Goal: Transaction & Acquisition: Book appointment/travel/reservation

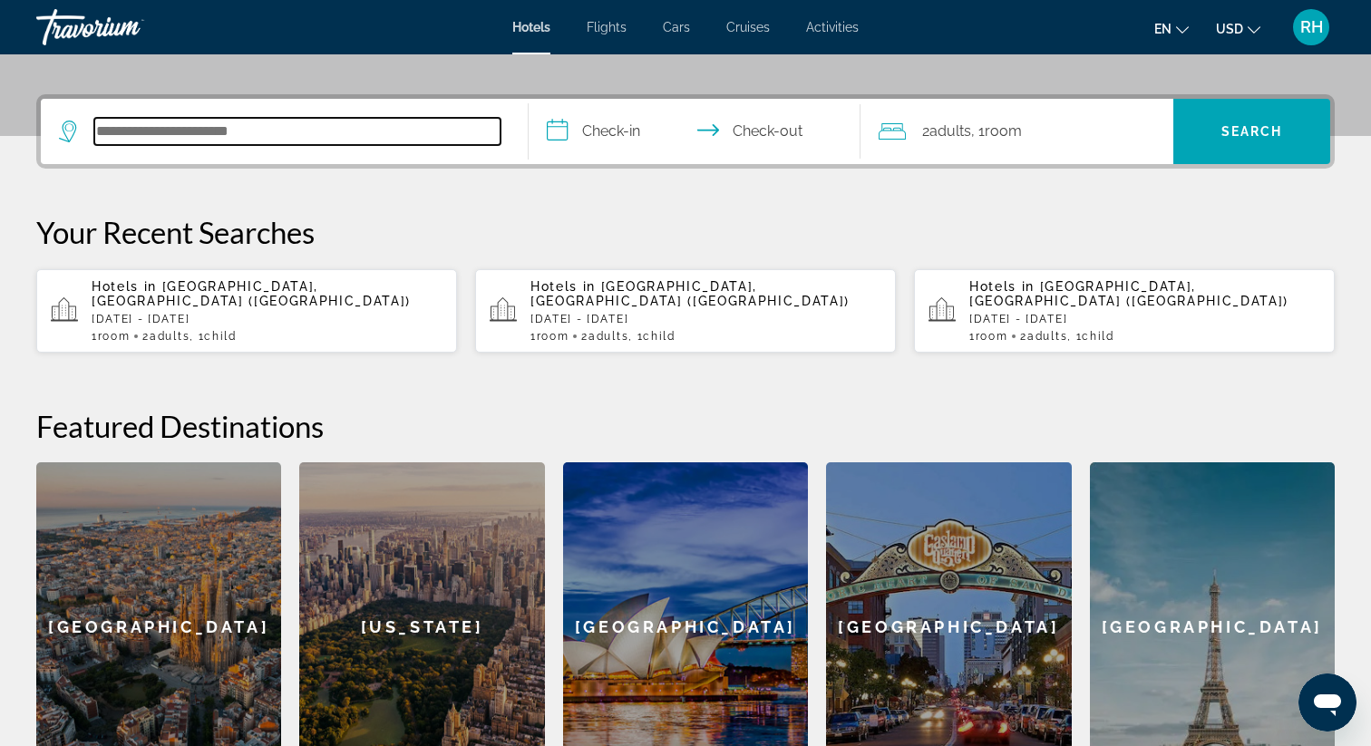
click at [277, 131] on input "Search hotel destination" at bounding box center [297, 131] width 406 height 27
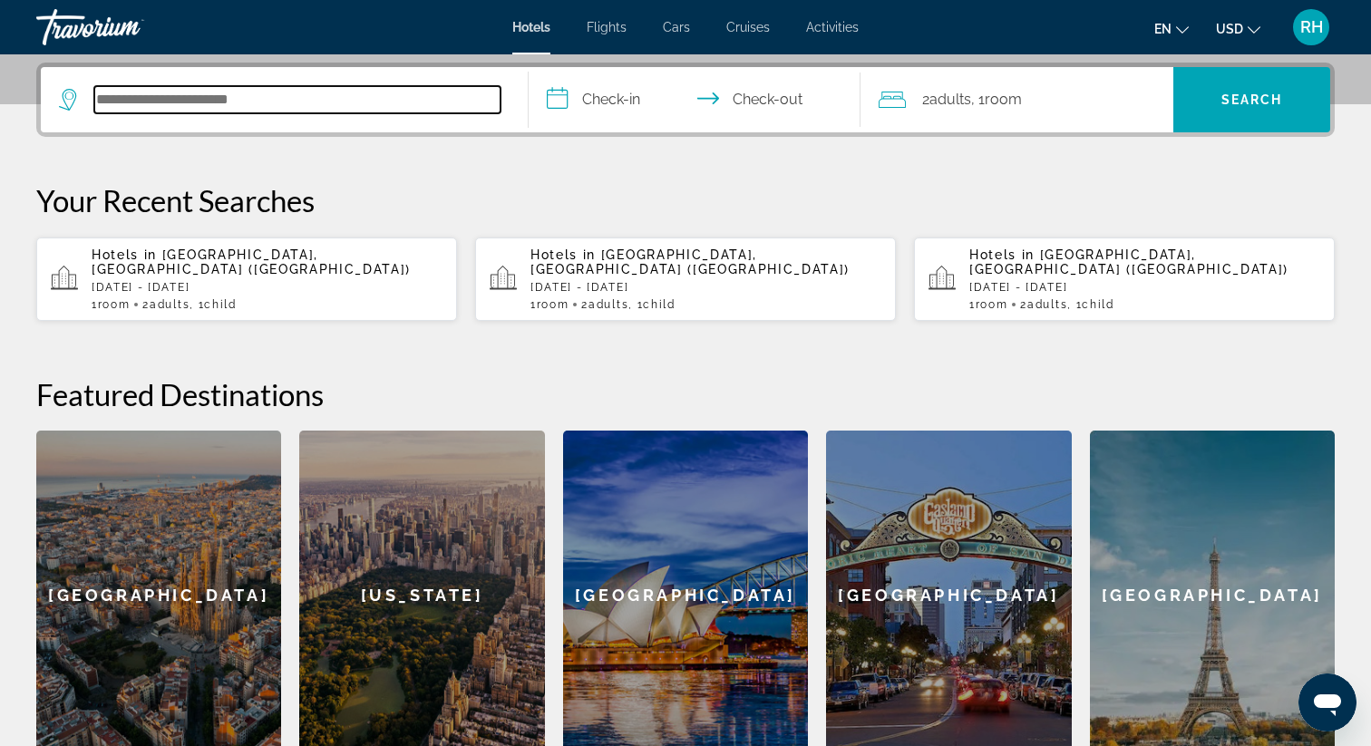
scroll to position [443, 0]
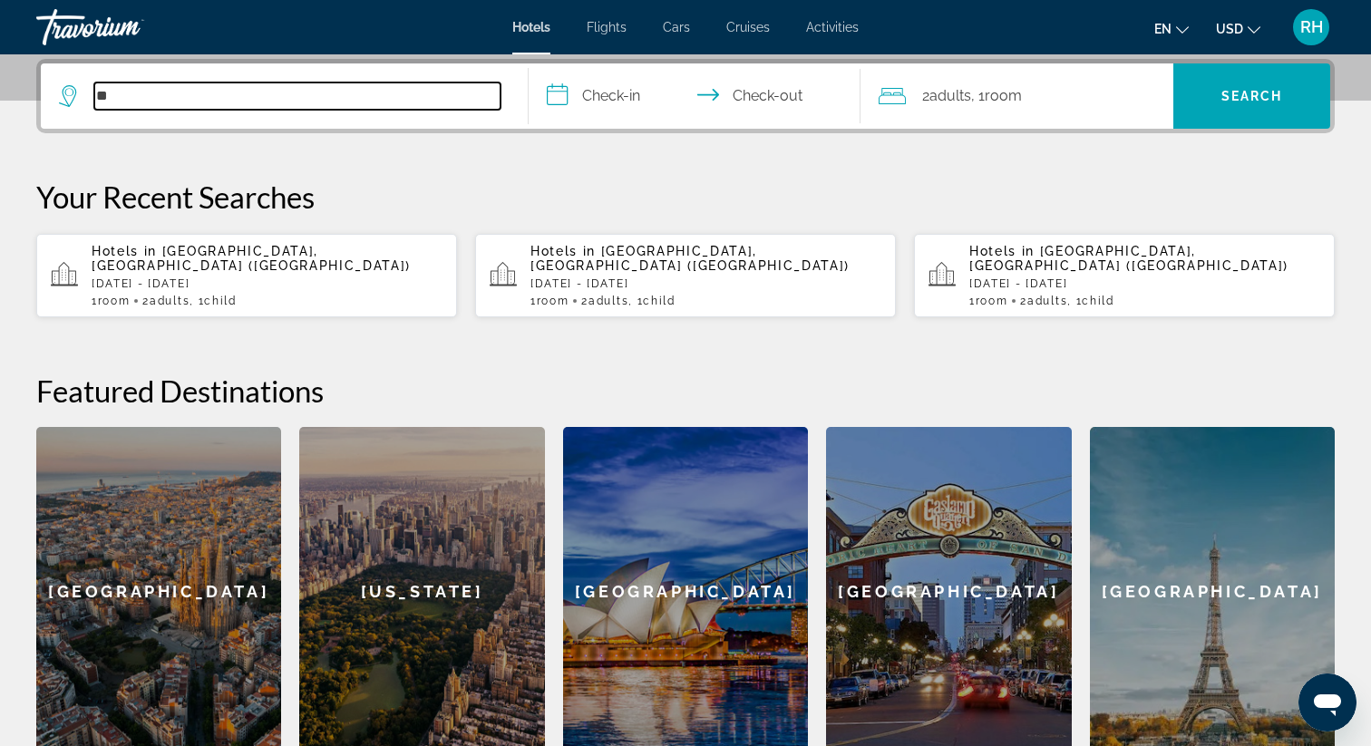
type input "*"
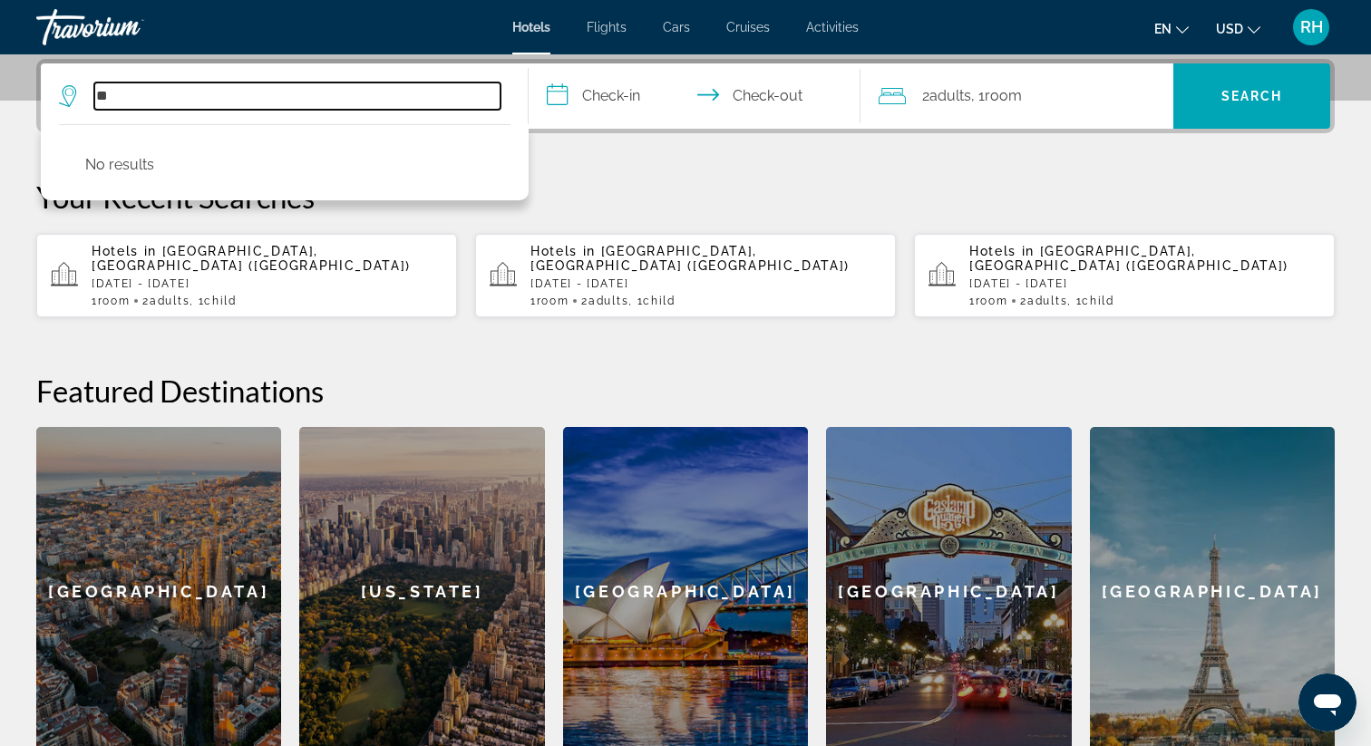
type input "*"
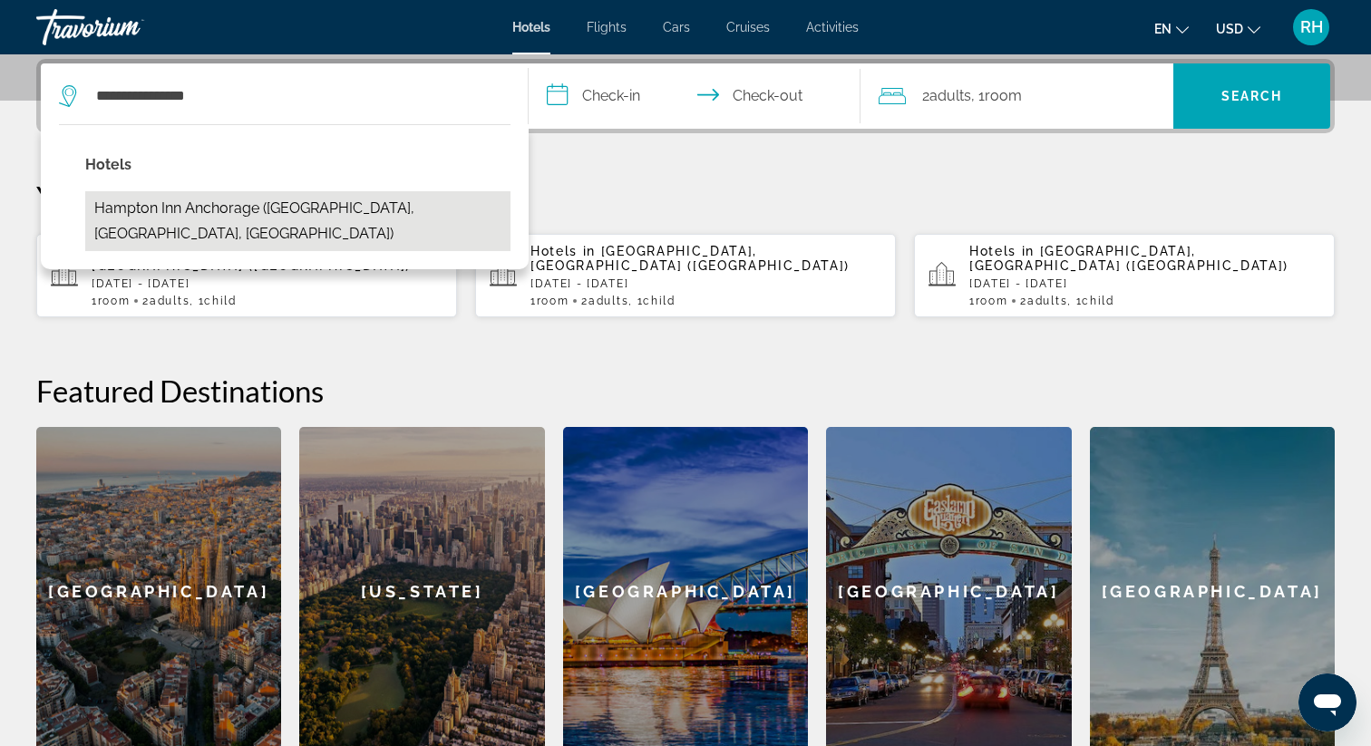
click at [167, 207] on button "Hampton Inn Anchorage ([GEOGRAPHIC_DATA], [GEOGRAPHIC_DATA], [GEOGRAPHIC_DATA])" at bounding box center [297, 221] width 425 height 60
type input "**********"
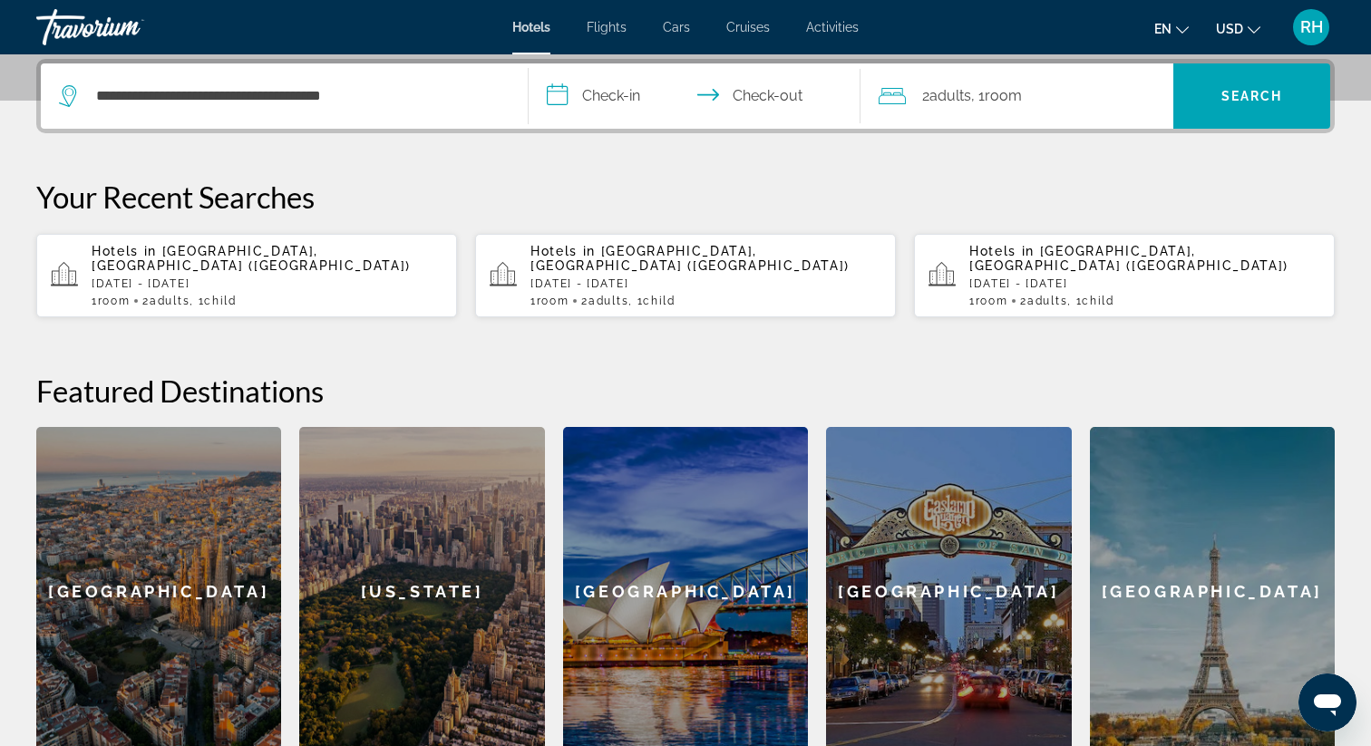
click at [622, 88] on input "**********" at bounding box center [698, 98] width 339 height 71
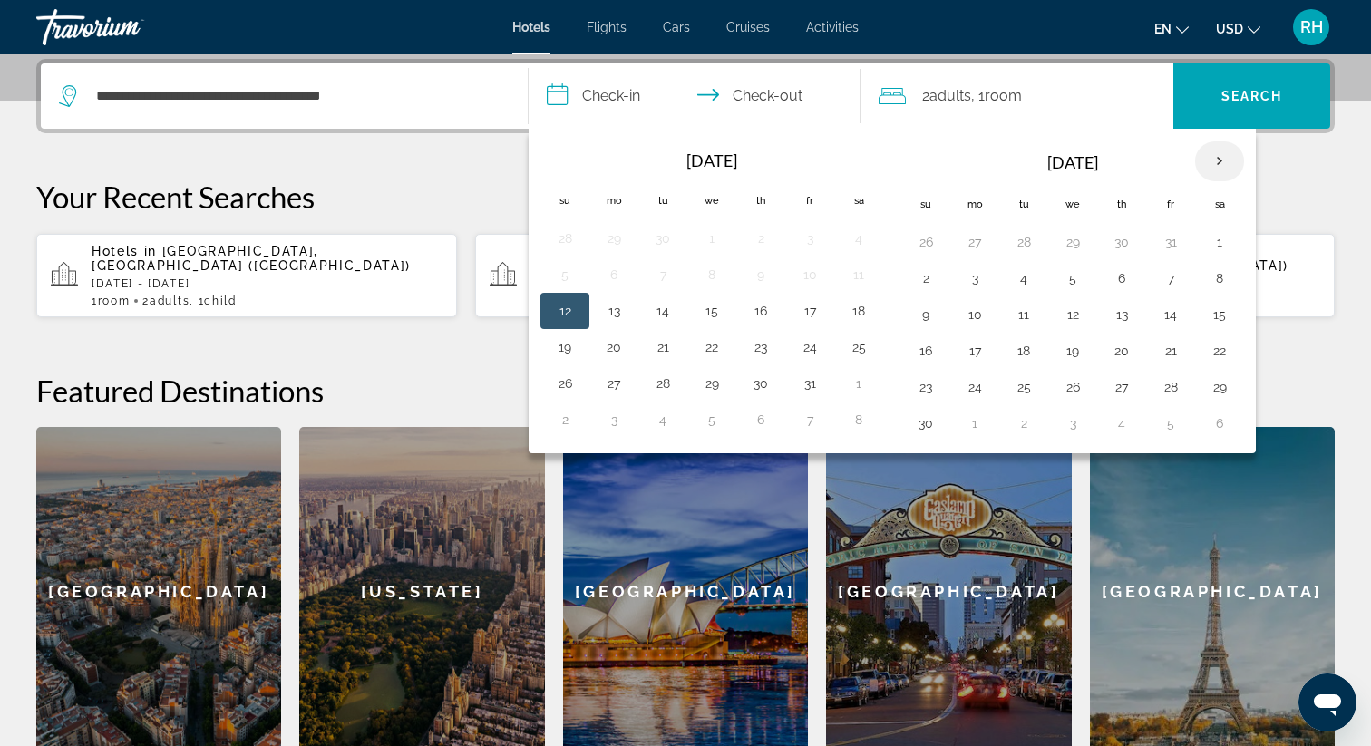
click at [1223, 170] on th "Next month" at bounding box center [1219, 161] width 49 height 40
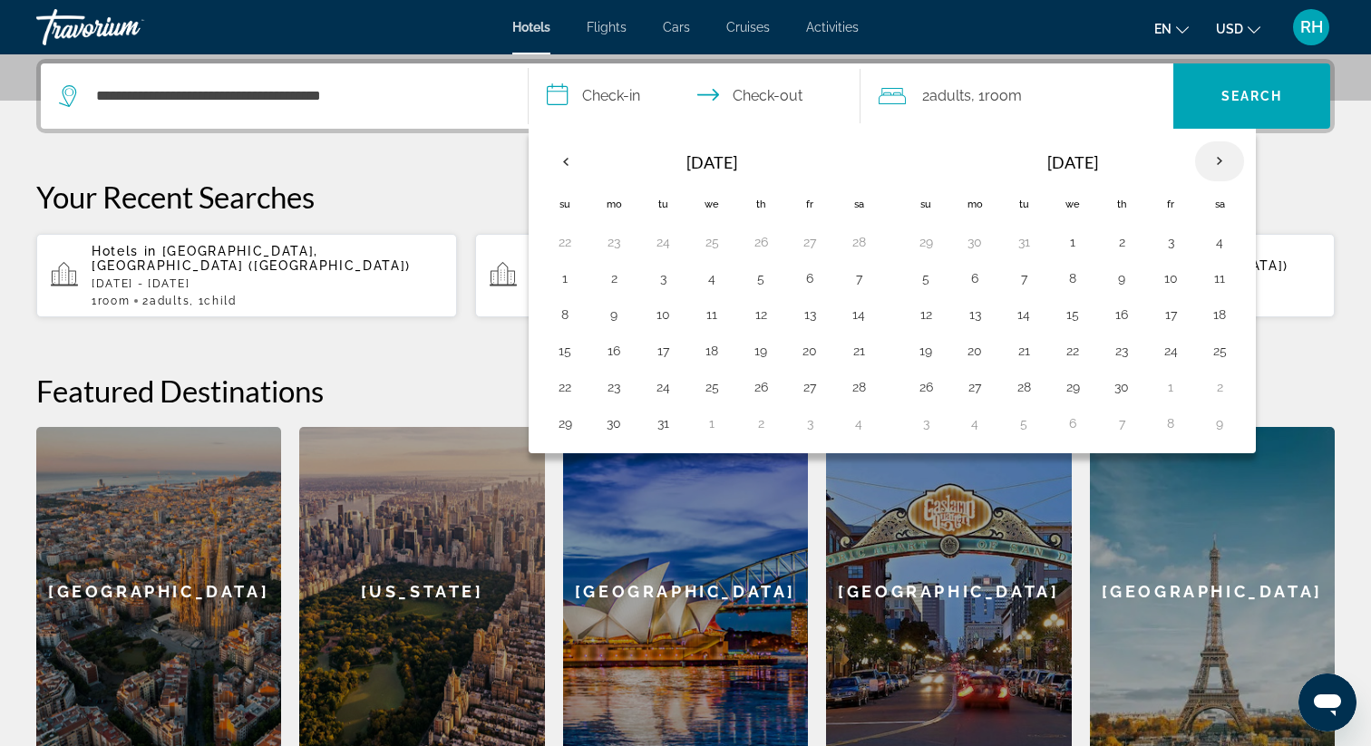
click at [1223, 170] on th "Next month" at bounding box center [1219, 161] width 49 height 40
click at [1117, 323] on button "16" at bounding box center [1121, 314] width 29 height 25
click at [1160, 310] on button "17" at bounding box center [1170, 314] width 29 height 25
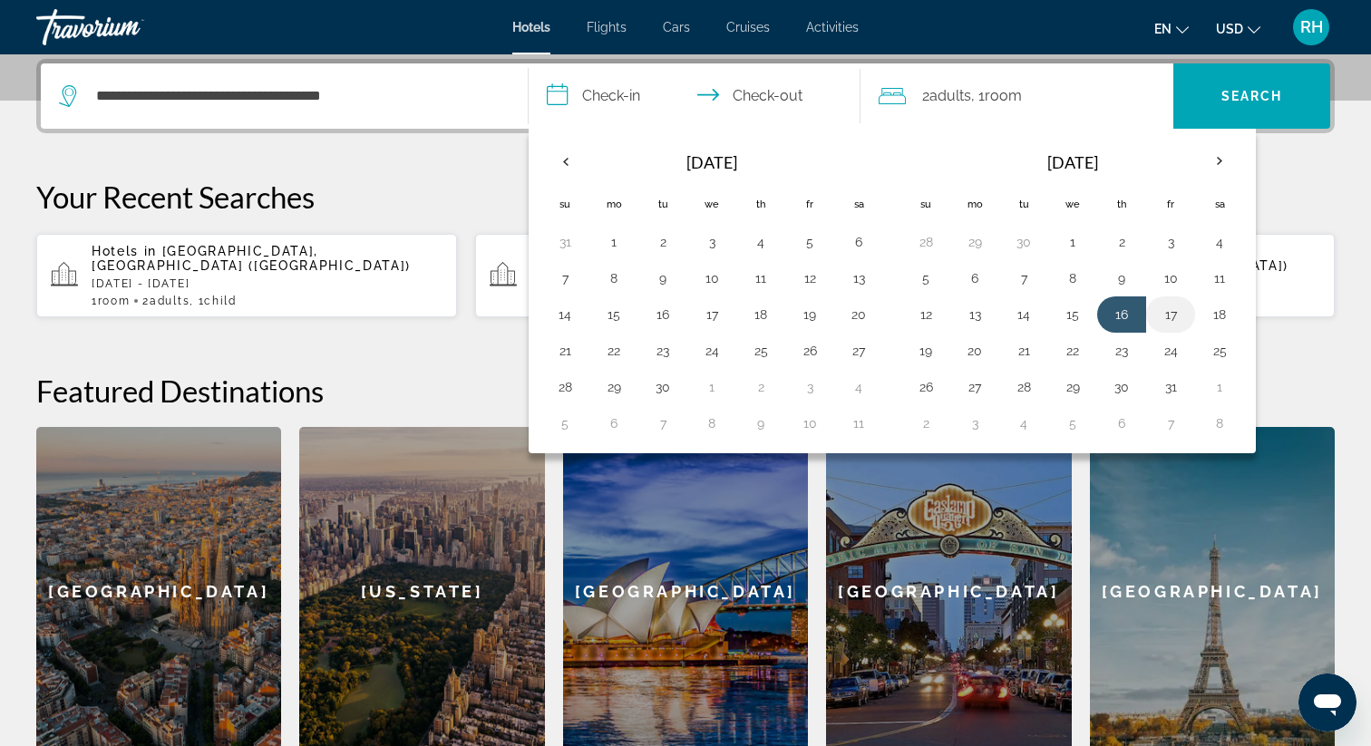
type input "**********"
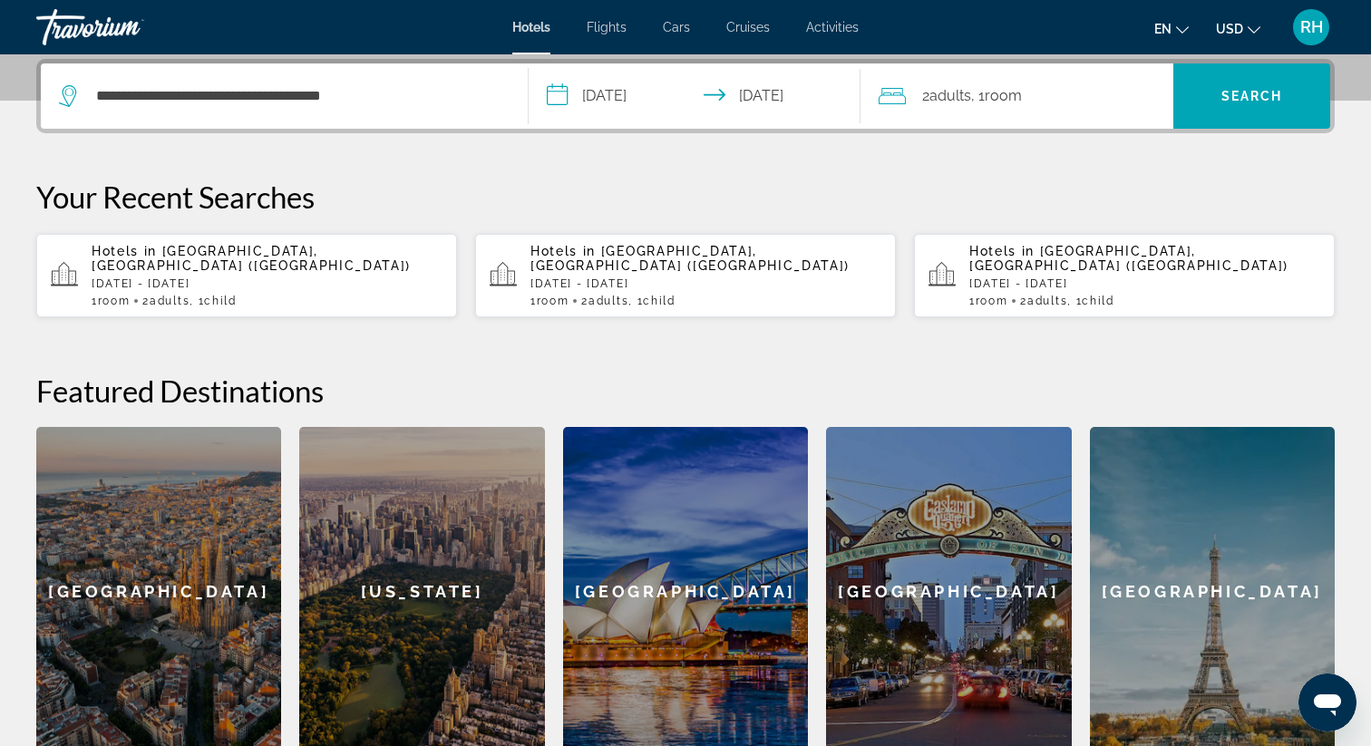
click at [934, 103] on span "Adults" at bounding box center [950, 95] width 42 height 17
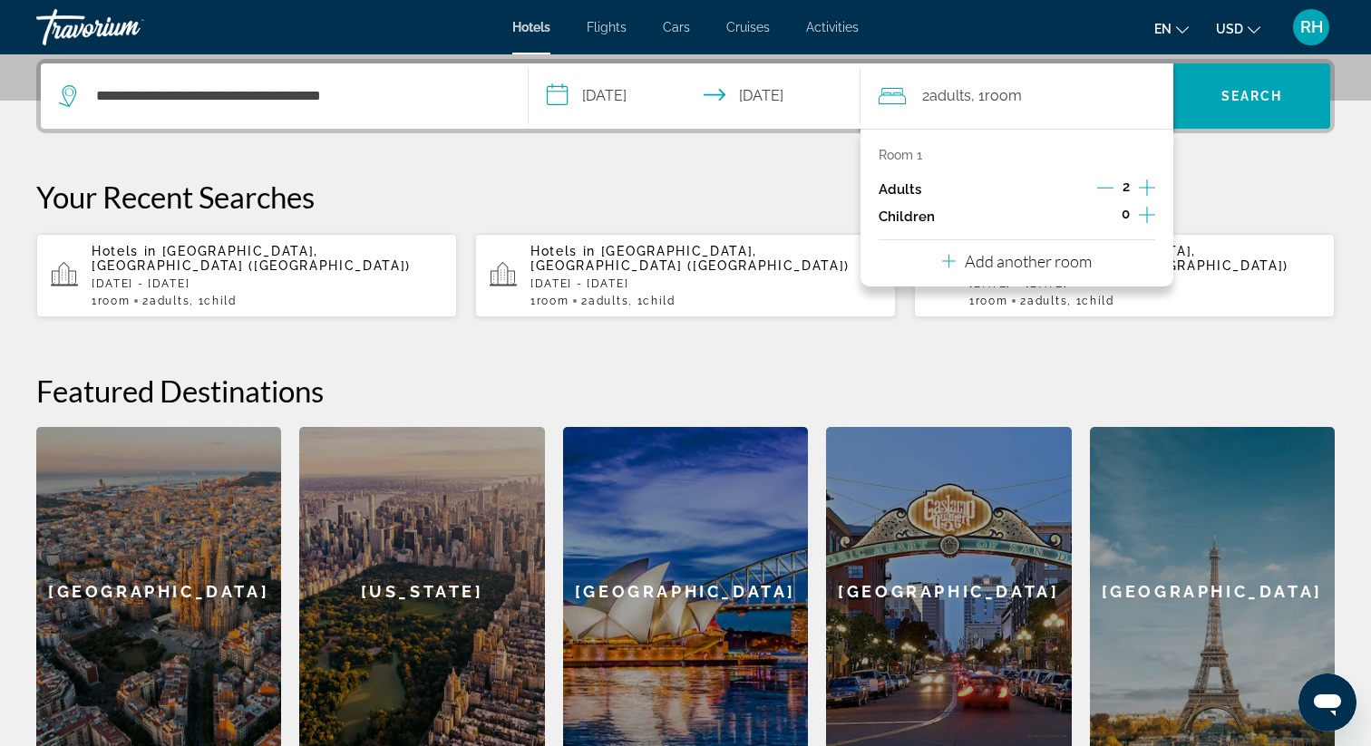
click at [1149, 181] on icon "Increment adults" at bounding box center [1147, 188] width 16 height 22
click at [1131, 216] on div "0" at bounding box center [1125, 216] width 59 height 27
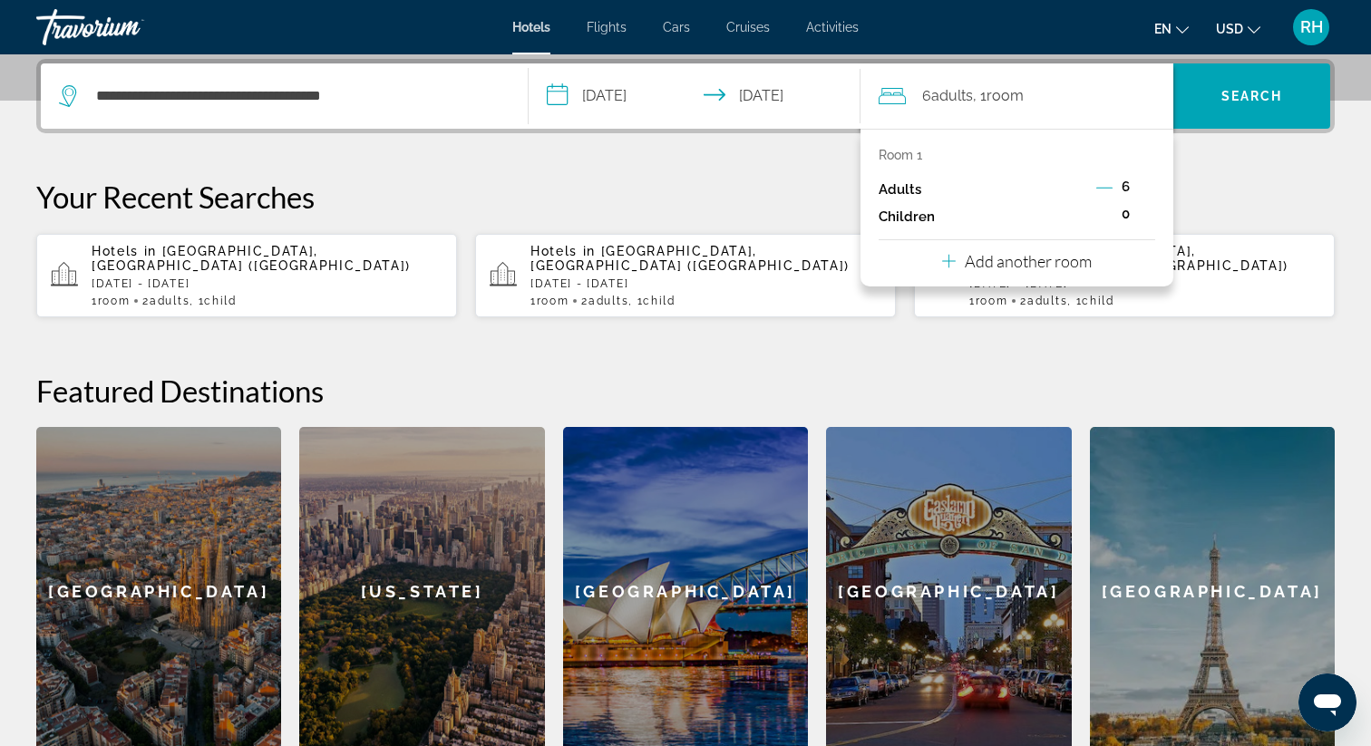
click at [1131, 216] on div "0" at bounding box center [1125, 216] width 59 height 27
click at [1110, 188] on icon "Decrement adults" at bounding box center [1104, 188] width 16 height 1
click at [1151, 219] on icon "Increment children" at bounding box center [1147, 215] width 16 height 22
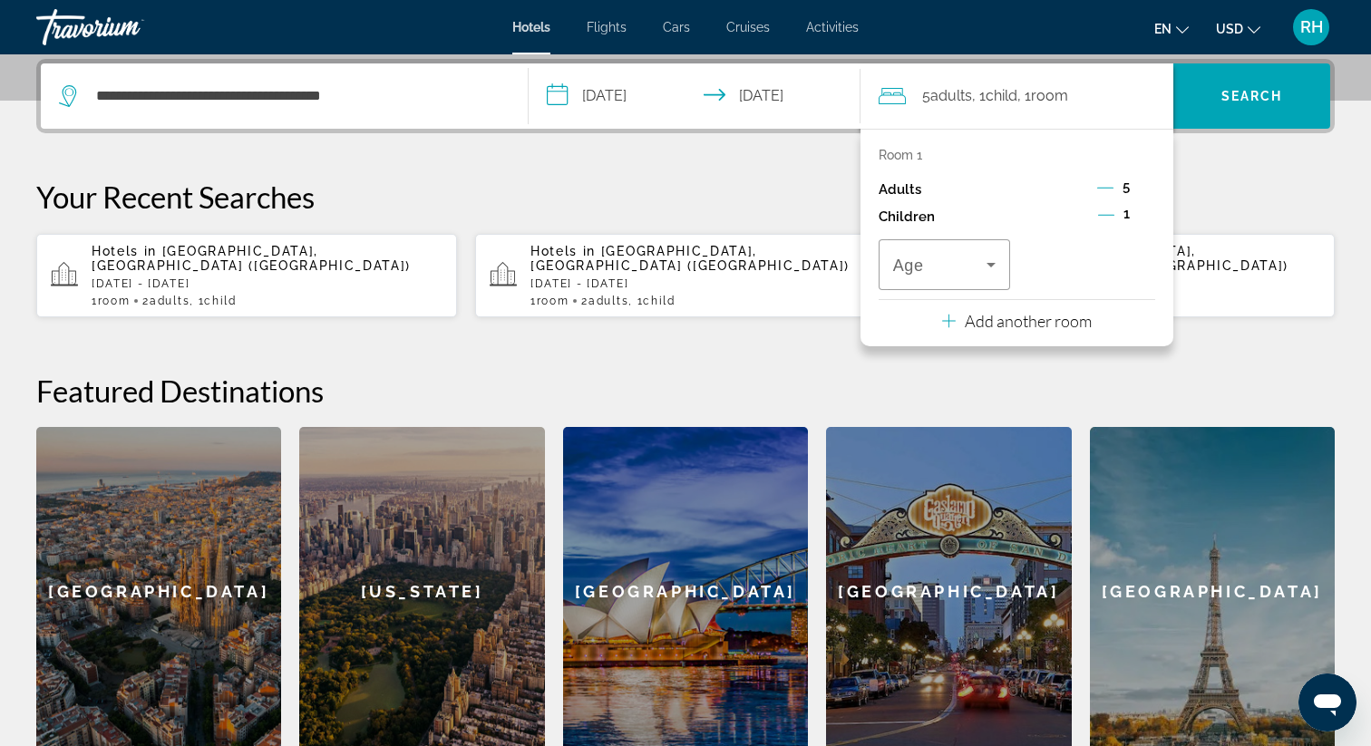
click at [1106, 193] on icon "Decrement adults" at bounding box center [1105, 188] width 16 height 16
click at [1106, 191] on icon "Decrement adults" at bounding box center [1105, 188] width 16 height 16
click at [1015, 321] on p "Add another room" at bounding box center [1028, 321] width 127 height 20
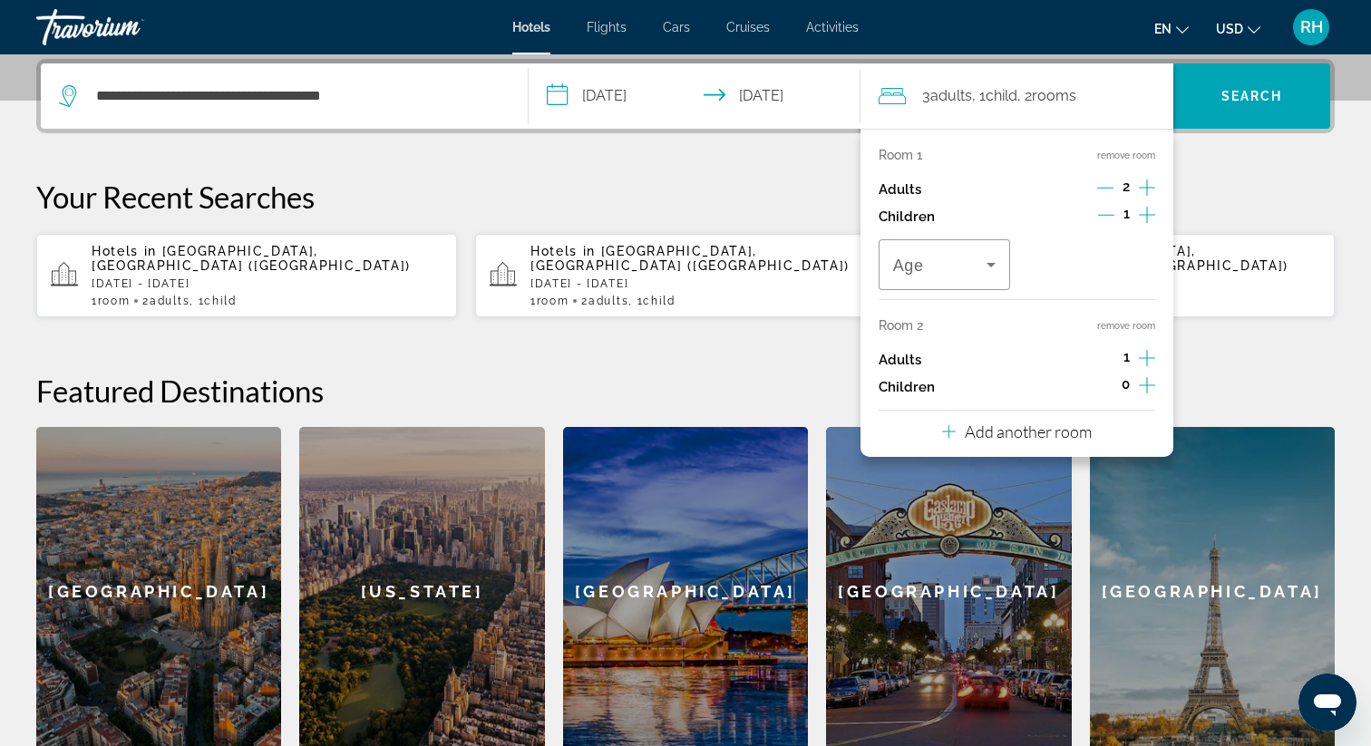
click at [1145, 351] on icon "Increment adults" at bounding box center [1147, 358] width 16 height 22
click at [1038, 428] on p "Add another room" at bounding box center [1028, 432] width 127 height 20
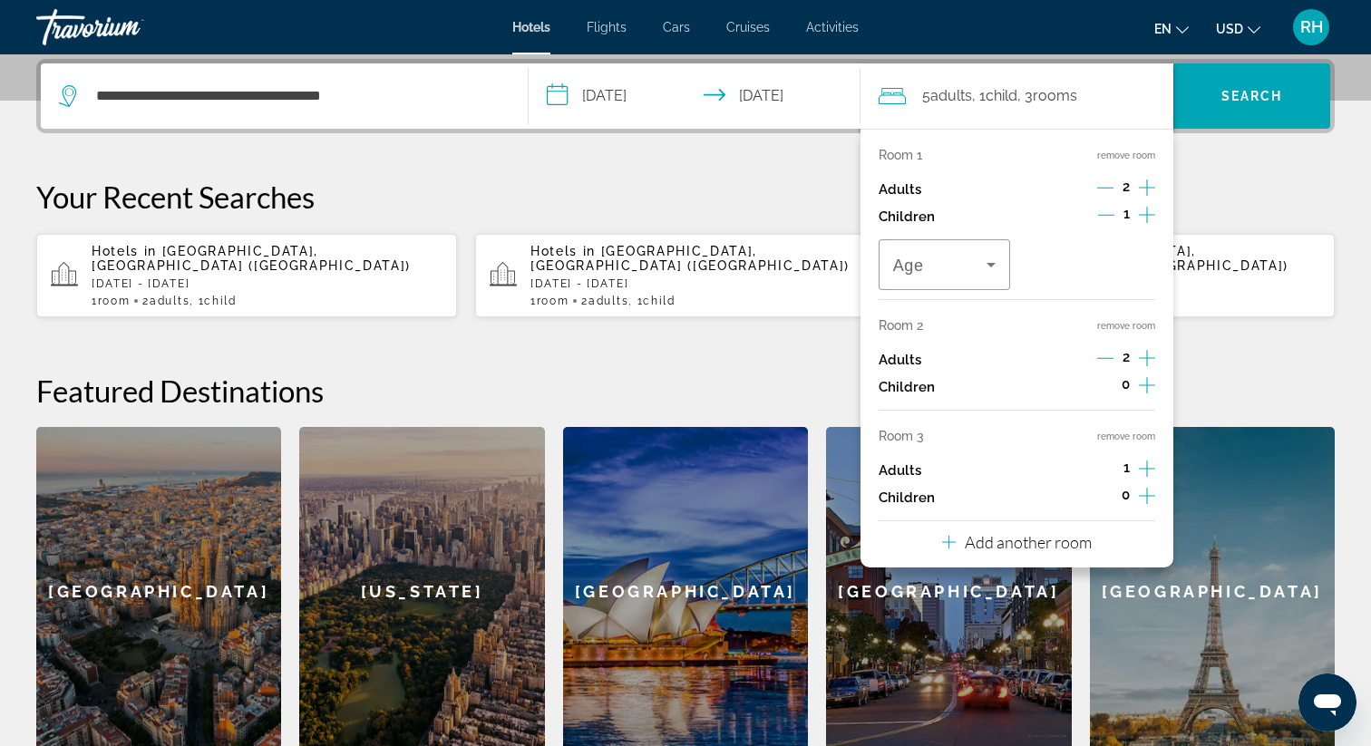
click at [1147, 474] on icon "Increment adults" at bounding box center [1147, 469] width 16 height 16
click at [1148, 496] on icon "Increment children" at bounding box center [1147, 496] width 16 height 16
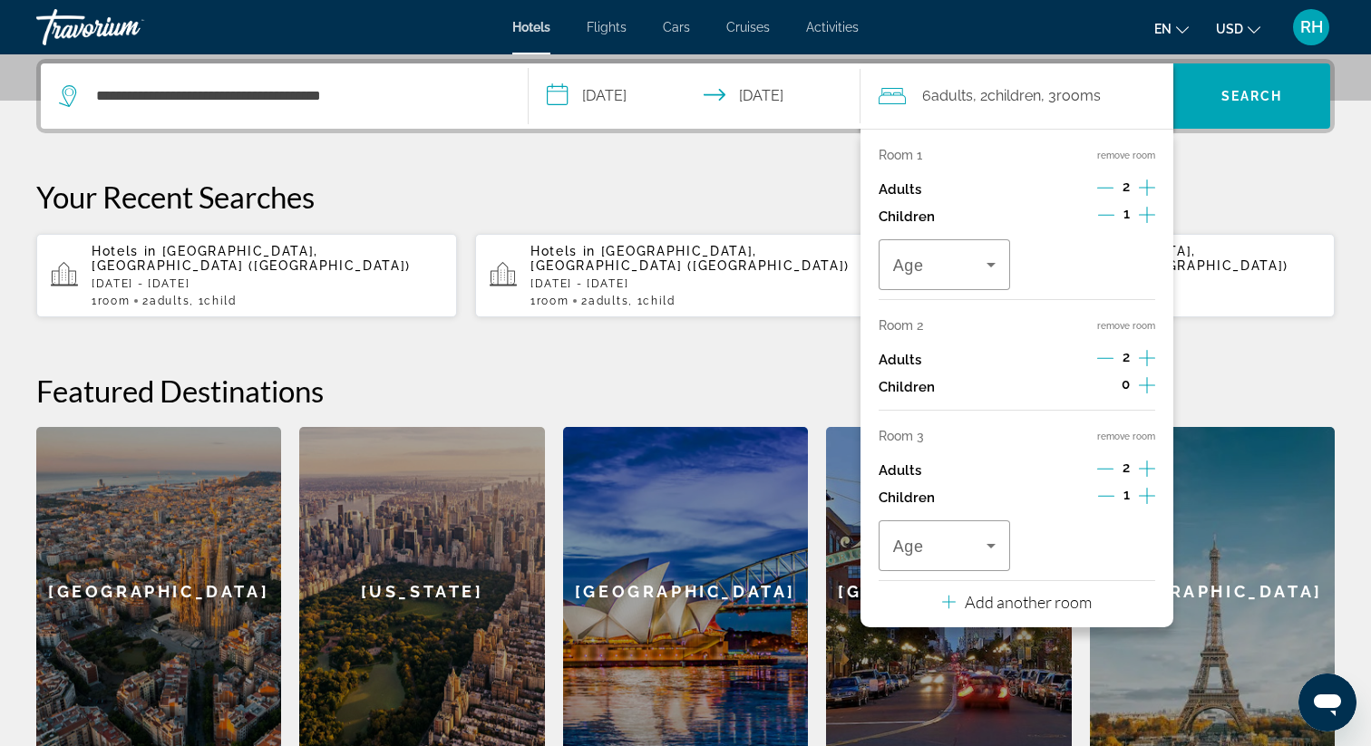
click at [1148, 496] on icon "Increment children" at bounding box center [1147, 496] width 16 height 16
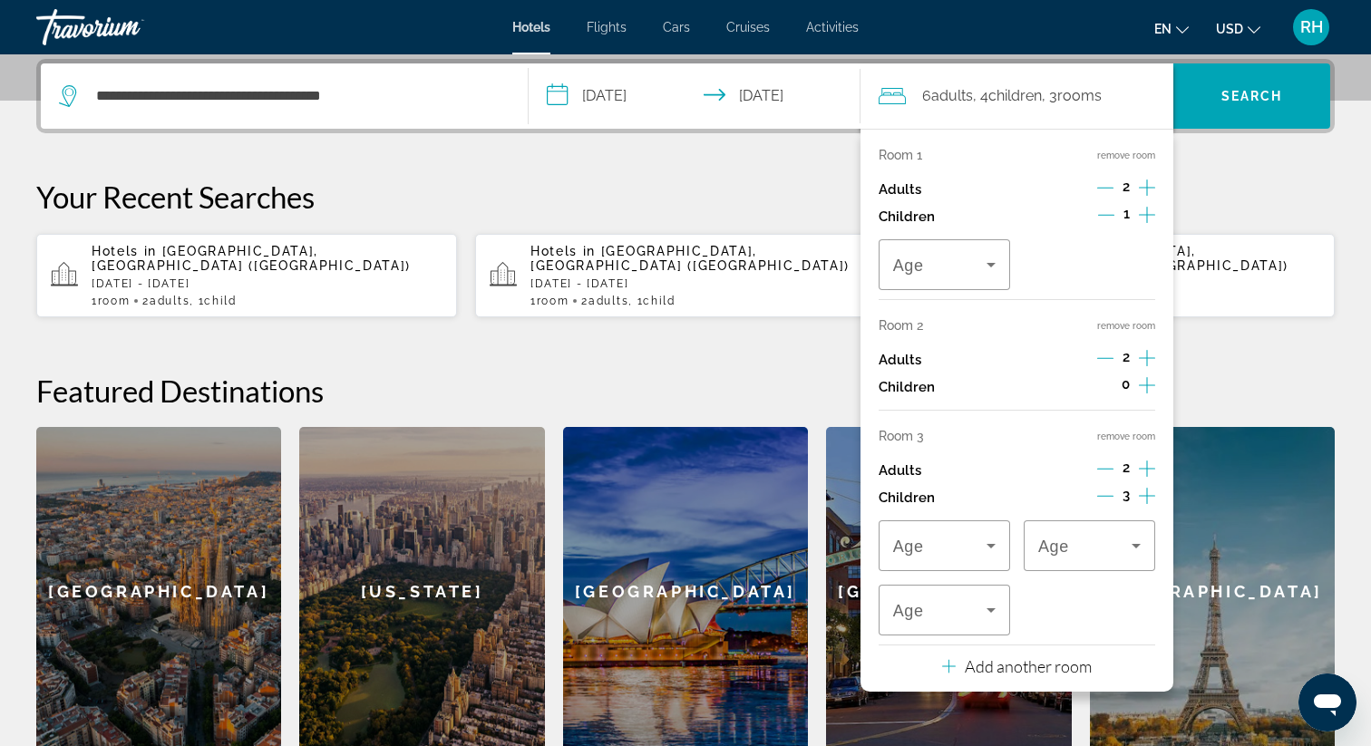
click at [1148, 496] on icon "Increment children" at bounding box center [1147, 496] width 16 height 16
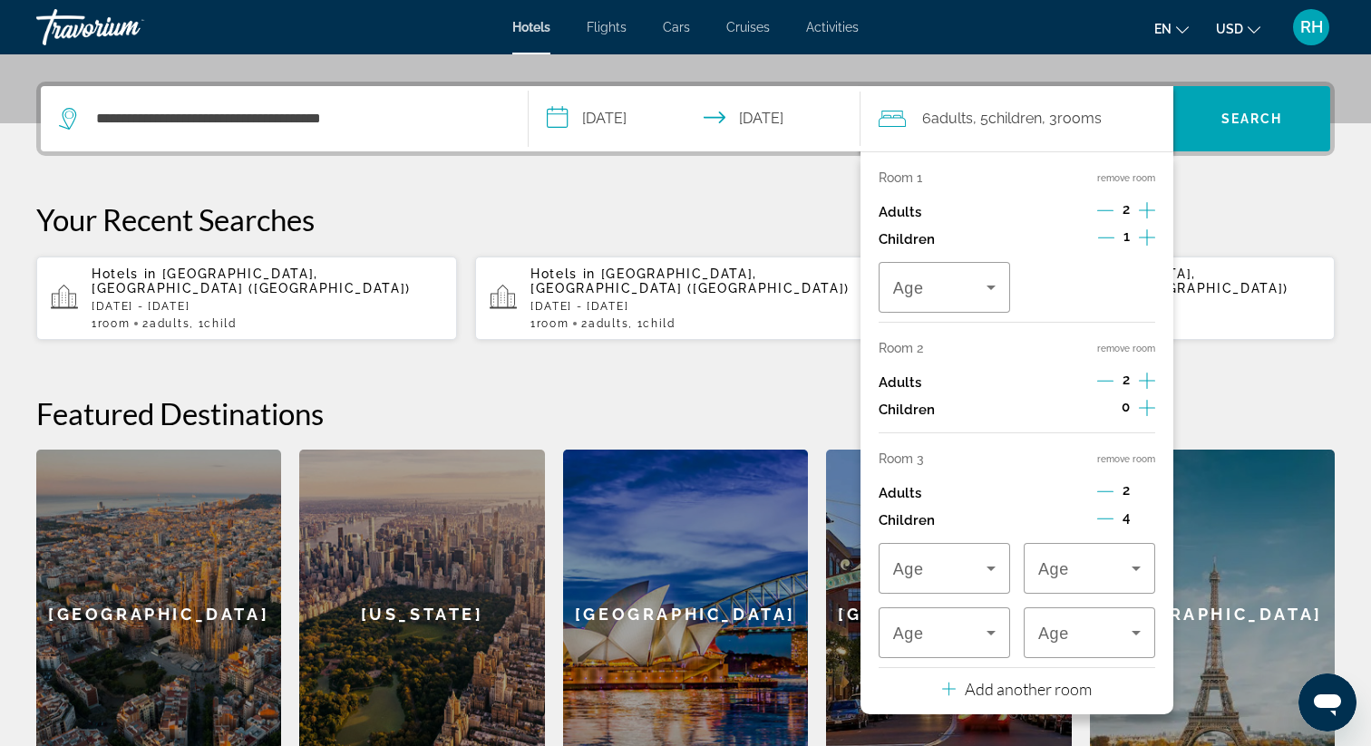
scroll to position [419, 0]
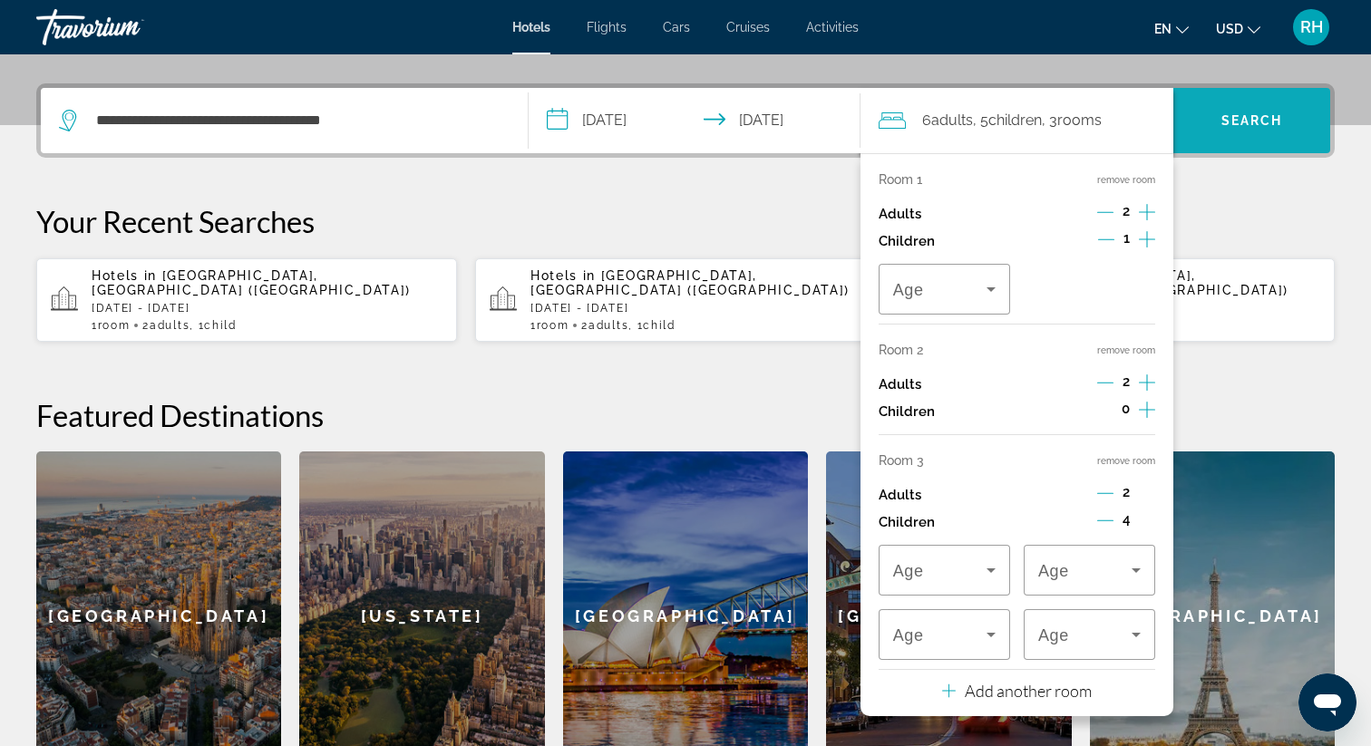
click at [1270, 127] on span "Search" at bounding box center [1252, 120] width 62 height 15
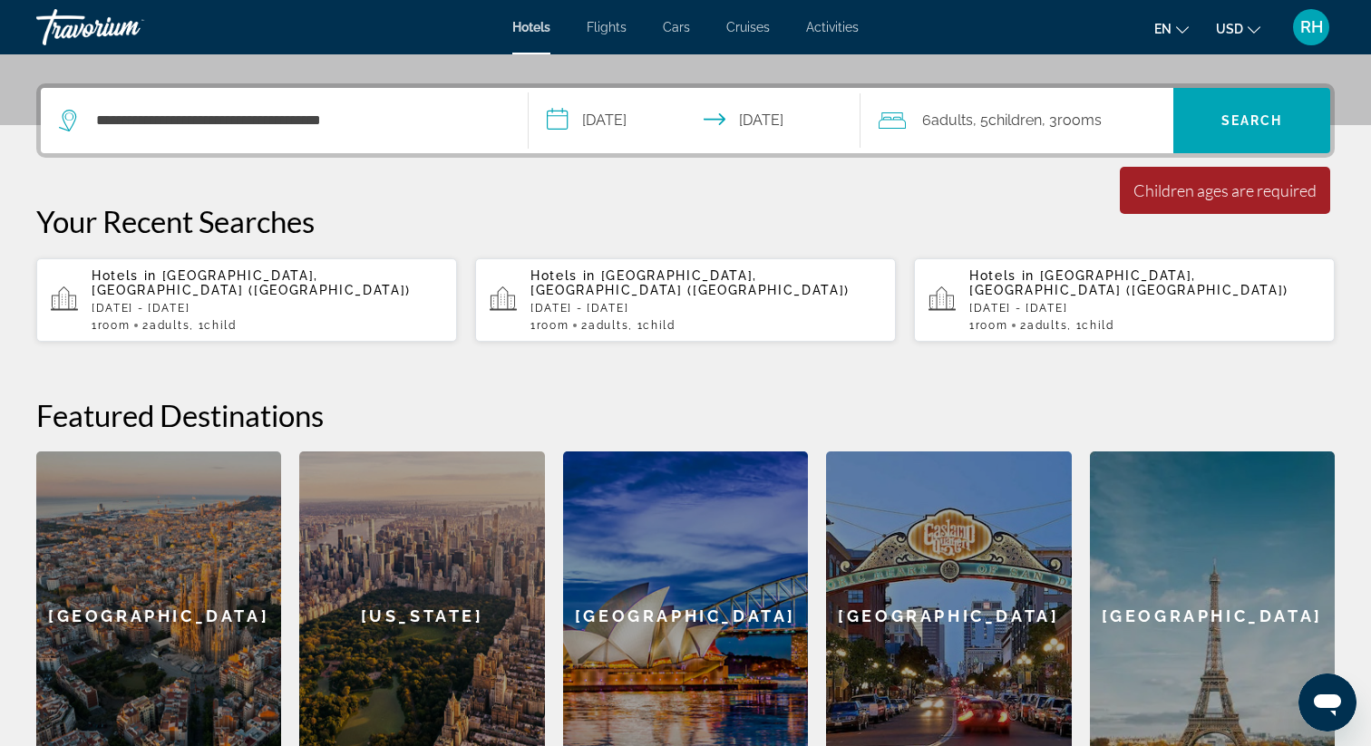
click at [1037, 139] on div "6 Adult Adults , 5 Child Children , 3 Room rooms" at bounding box center [1027, 120] width 296 height 65
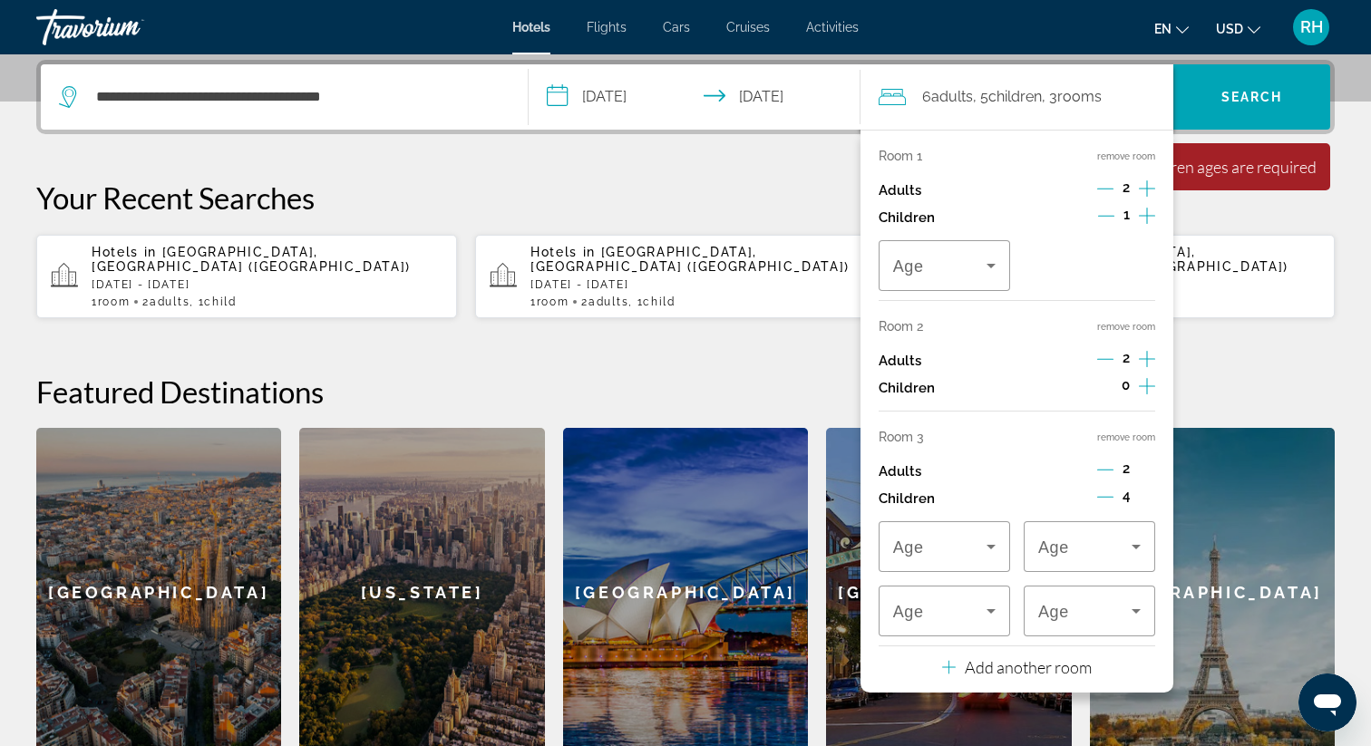
scroll to position [443, 0]
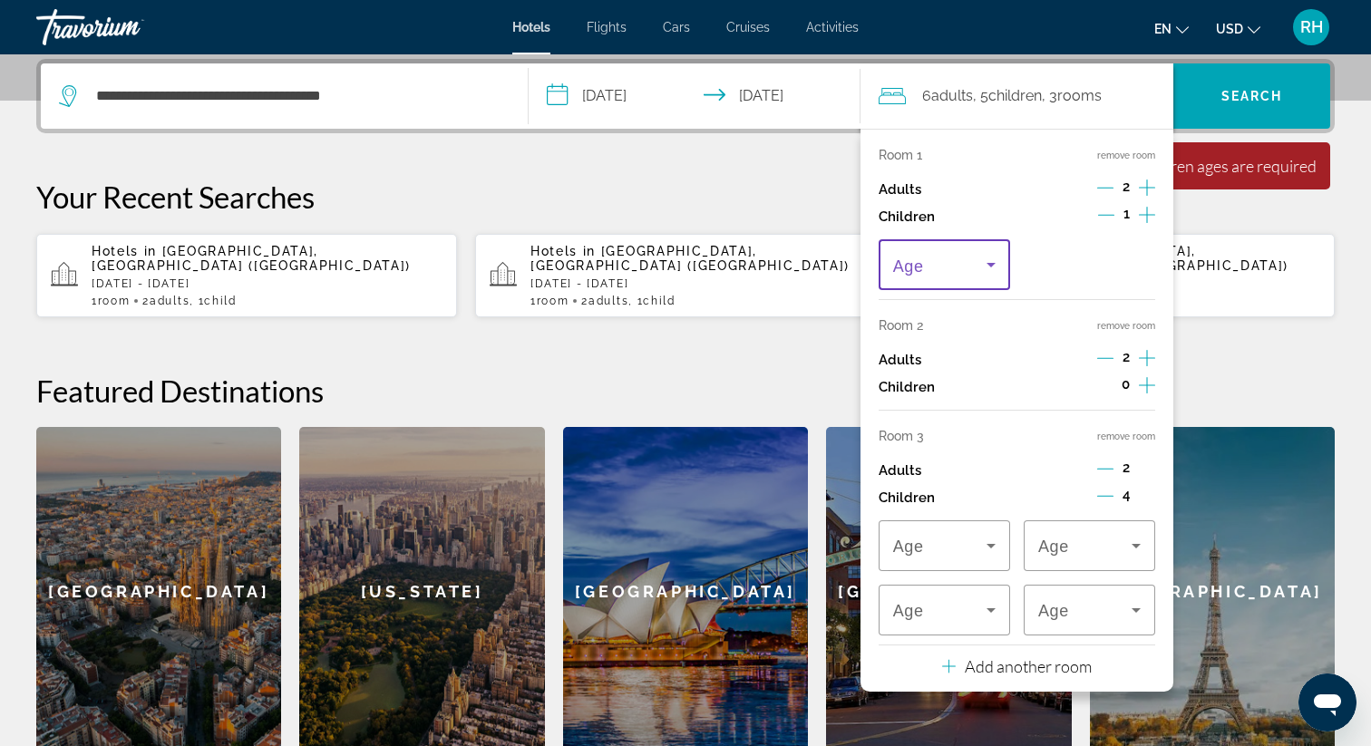
click at [989, 260] on icon "Travelers: 6 adults, 5 children" at bounding box center [991, 265] width 22 height 22
click at [928, 452] on mat-option "11" at bounding box center [944, 474] width 131 height 44
click at [951, 539] on span "Travelers: 6 adults, 5 children" at bounding box center [939, 546] width 93 height 22
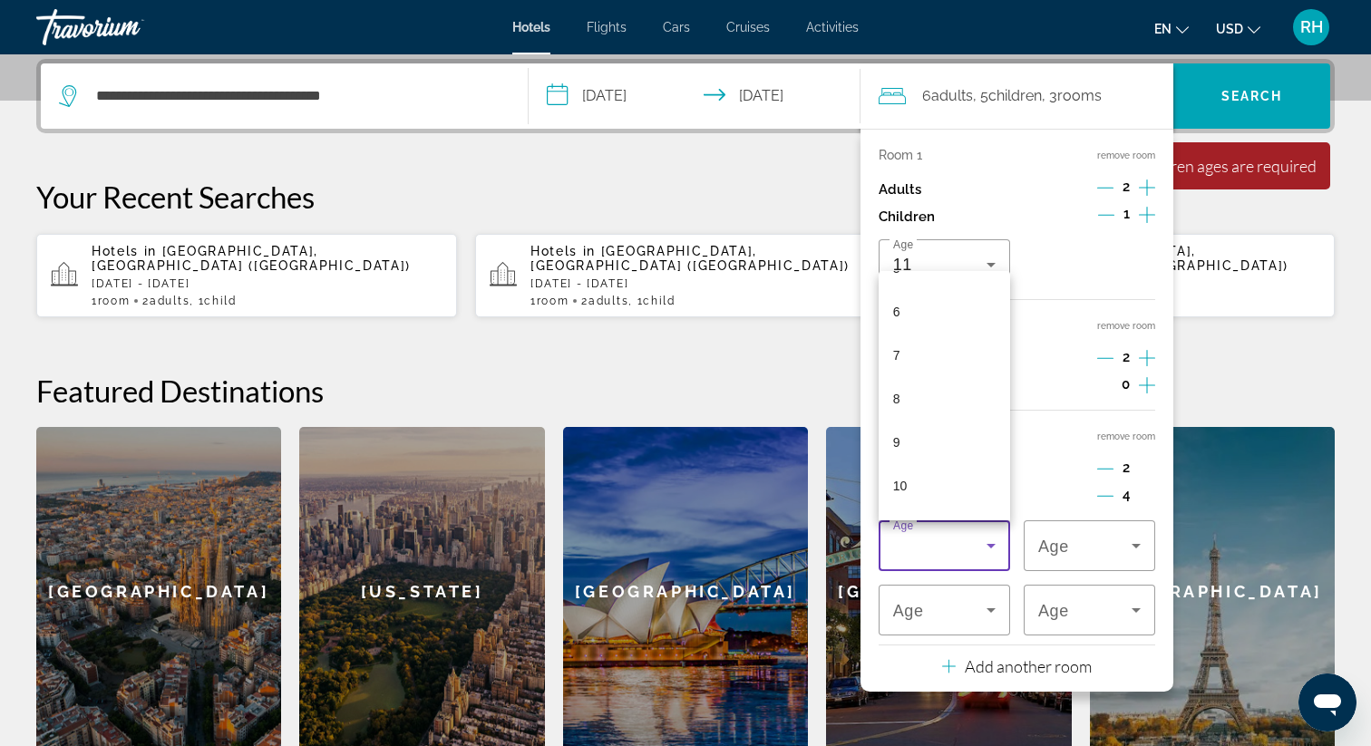
scroll to position [256, 0]
click at [948, 475] on mat-option "10" at bounding box center [944, 480] width 131 height 44
click at [945, 556] on div "10" at bounding box center [939, 546] width 93 height 22
click at [940, 470] on mat-option "12" at bounding box center [944, 479] width 131 height 44
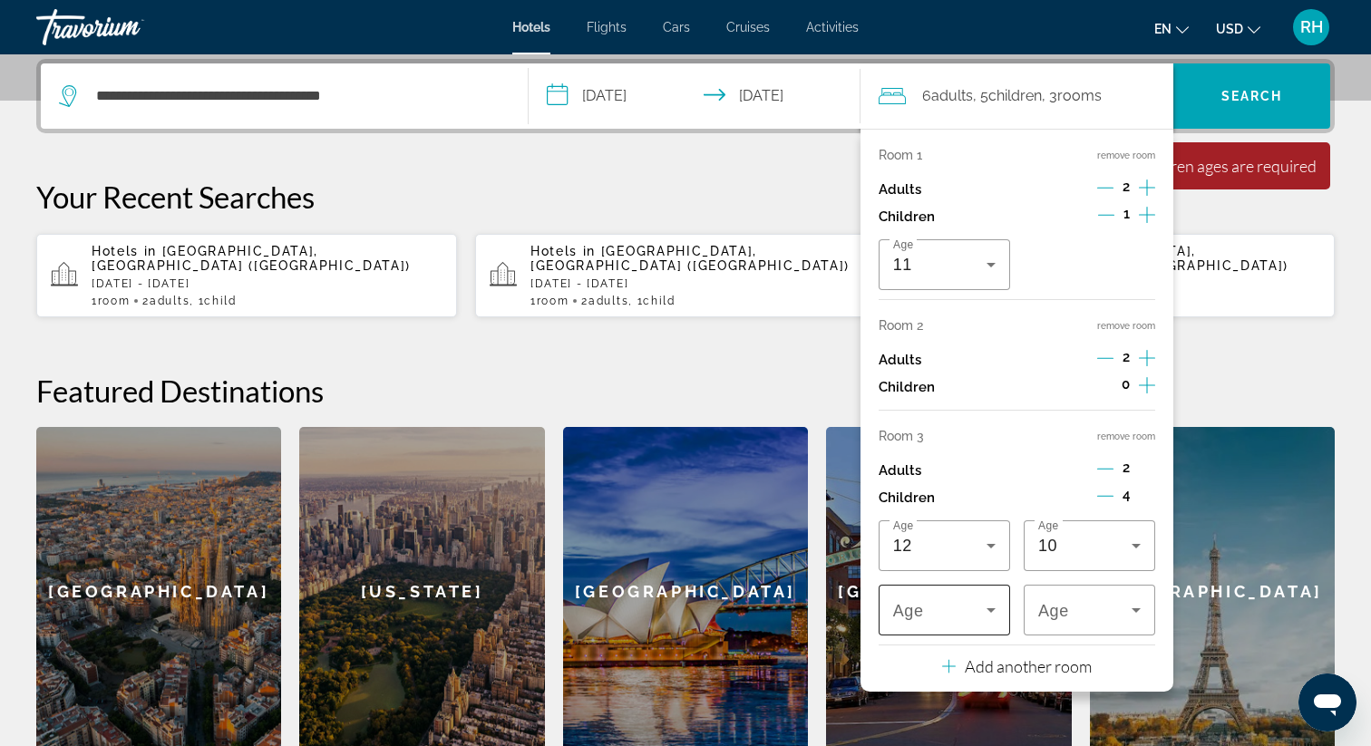
click at [972, 608] on span "Travelers: 6 adults, 5 children" at bounding box center [939, 610] width 93 height 22
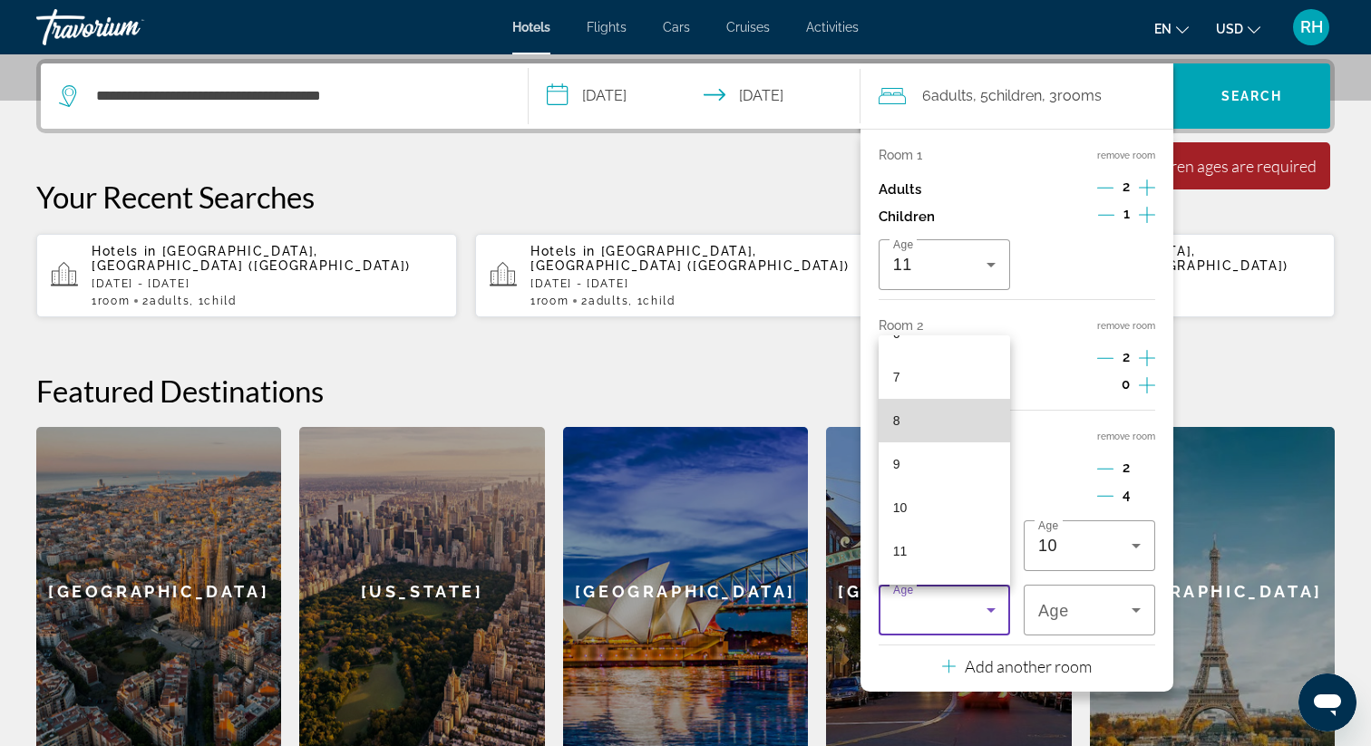
click at [952, 419] on mat-option "8" at bounding box center [944, 421] width 131 height 44
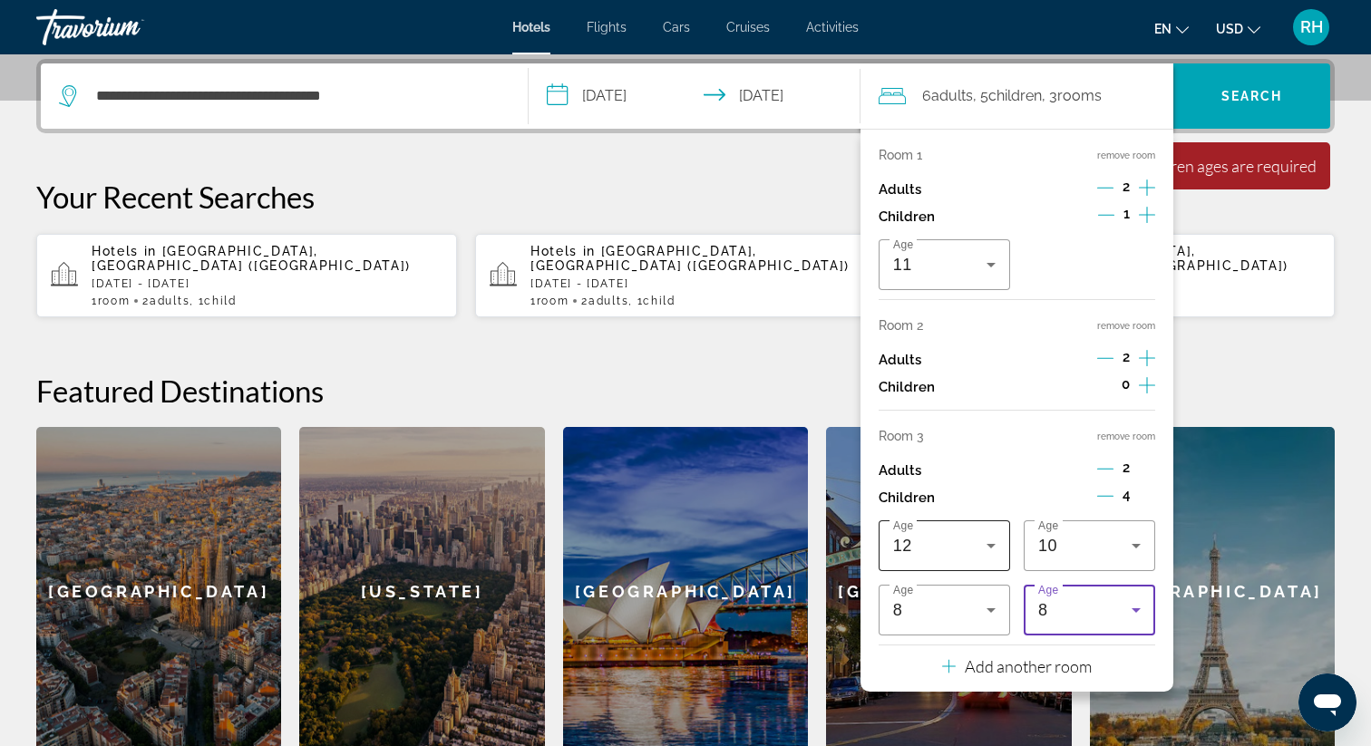
click at [986, 540] on icon "Travelers: 6 adults, 5 children" at bounding box center [991, 546] width 22 height 22
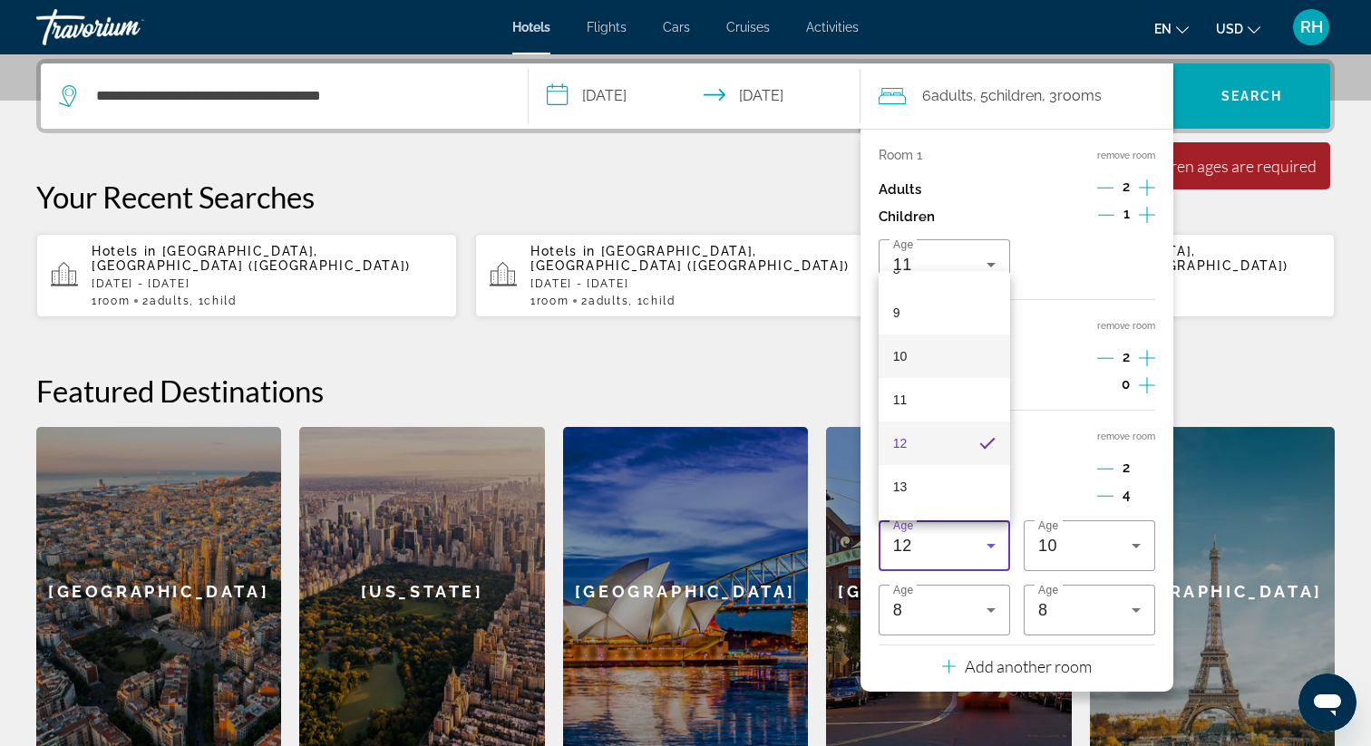
scroll to position [377, 0]
click at [916, 374] on mat-option "10" at bounding box center [944, 358] width 131 height 44
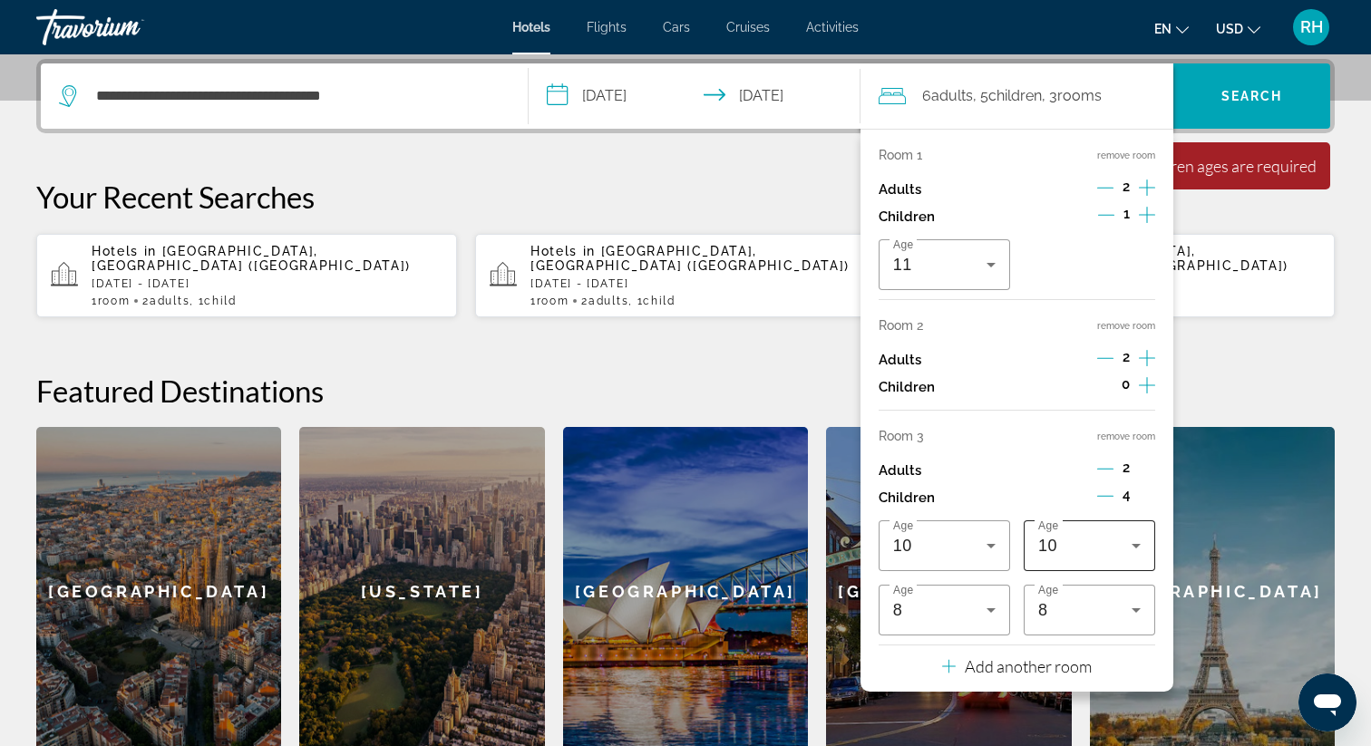
click at [1064, 550] on div "10" at bounding box center [1084, 546] width 93 height 22
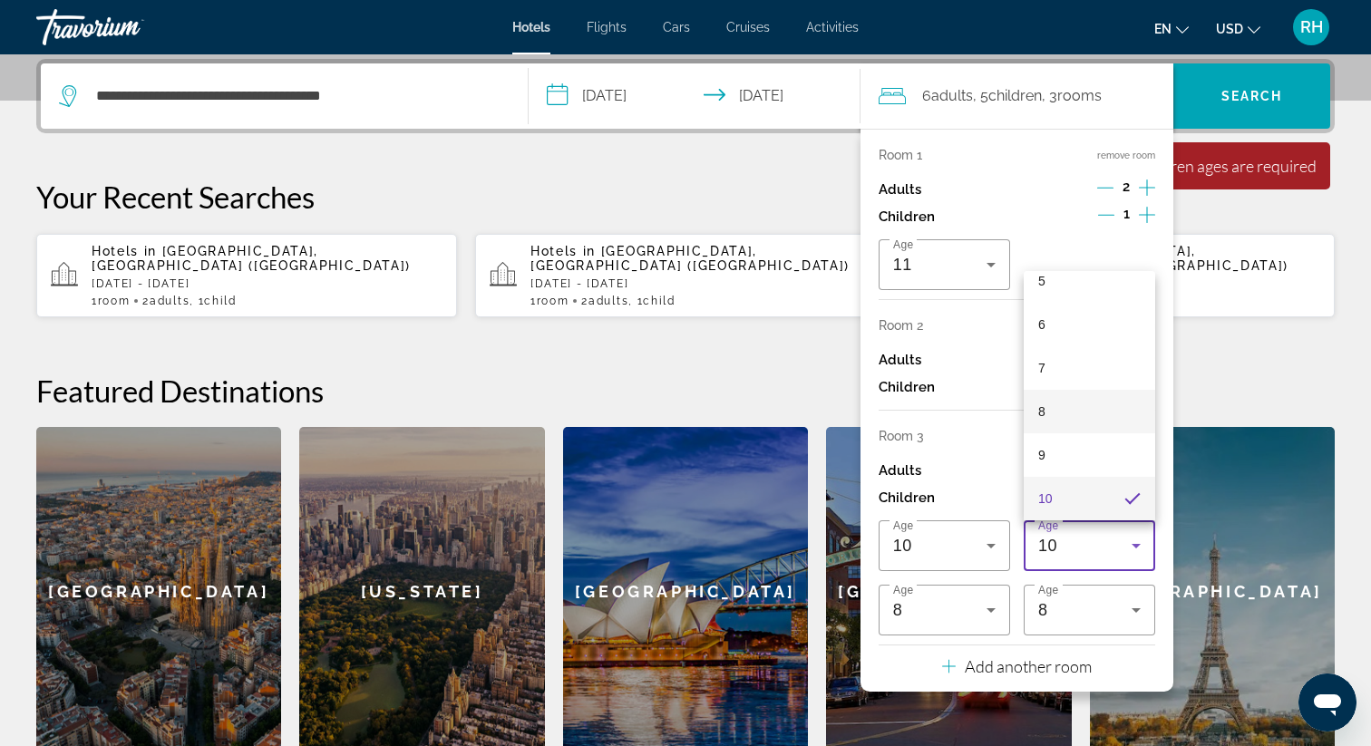
click at [1048, 420] on mat-option "8" at bounding box center [1089, 412] width 131 height 44
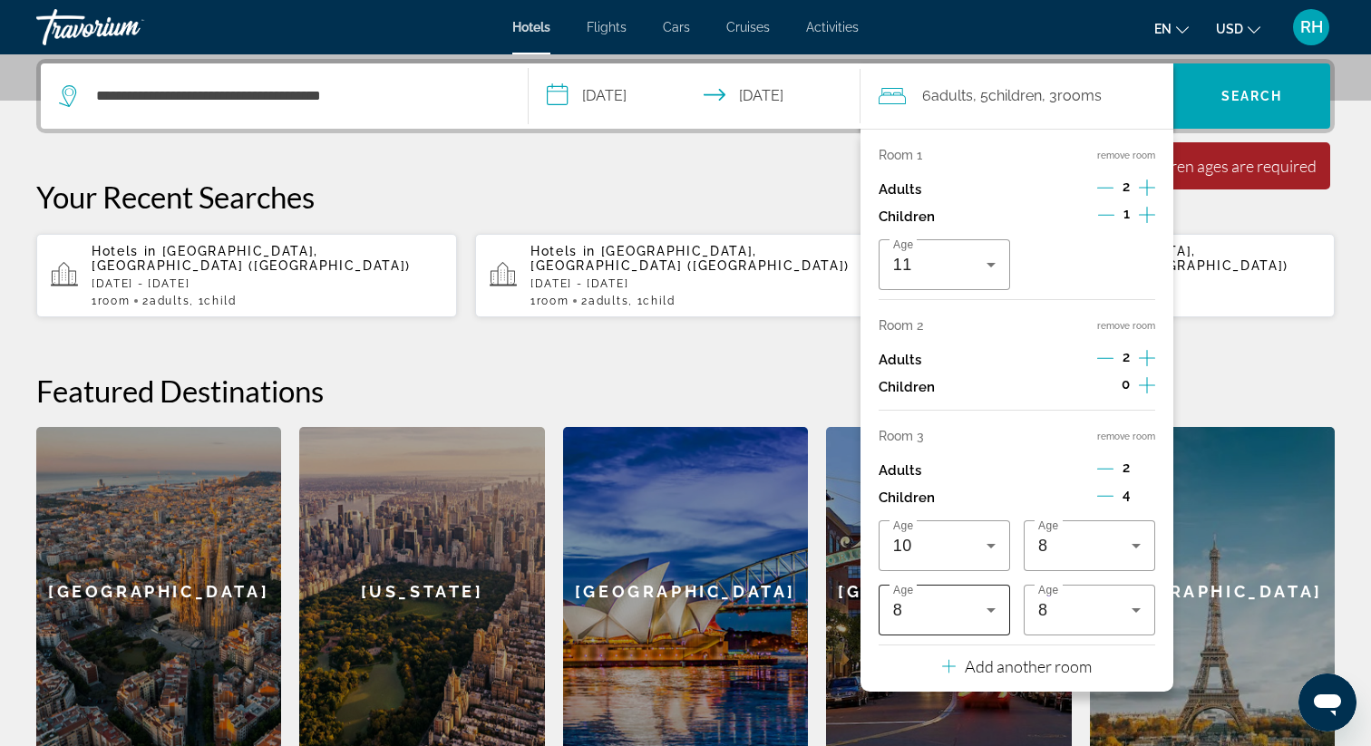
click at [960, 623] on div "8" at bounding box center [944, 610] width 102 height 51
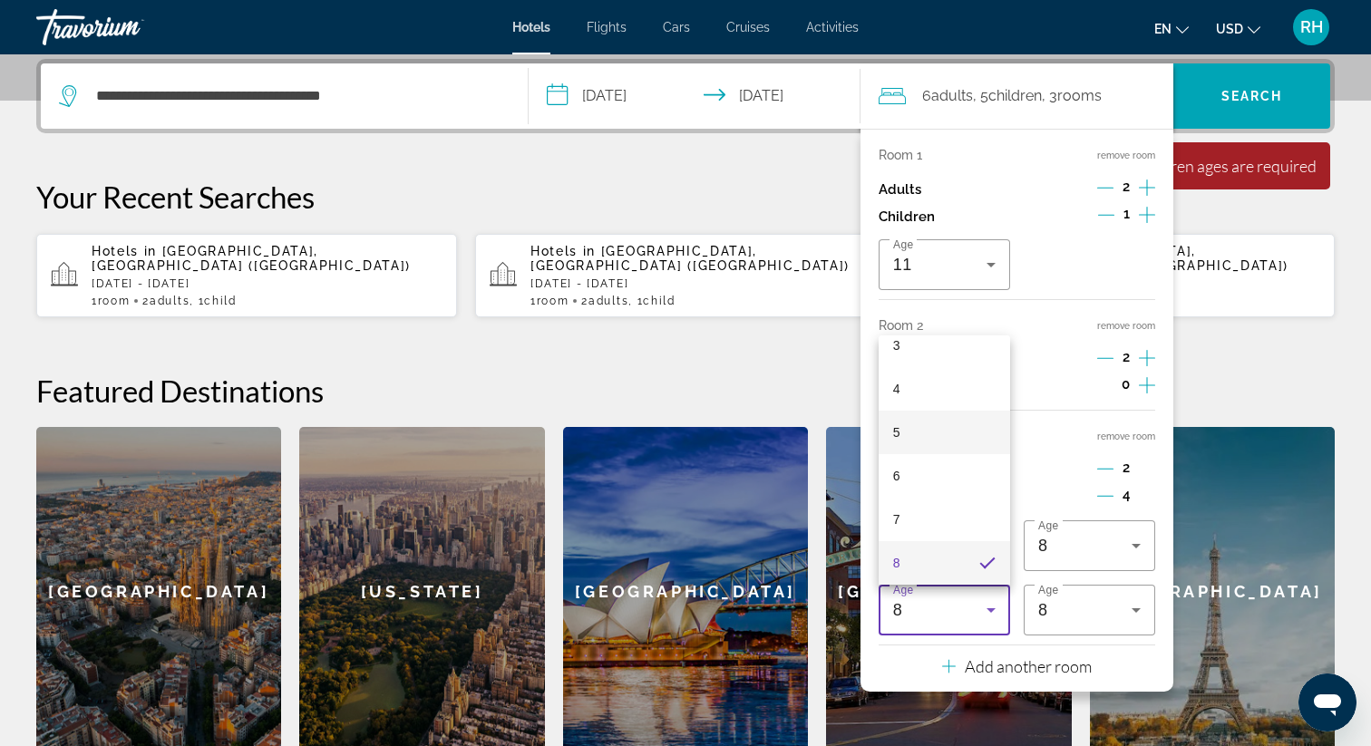
click at [946, 443] on mat-option "5" at bounding box center [944, 433] width 131 height 44
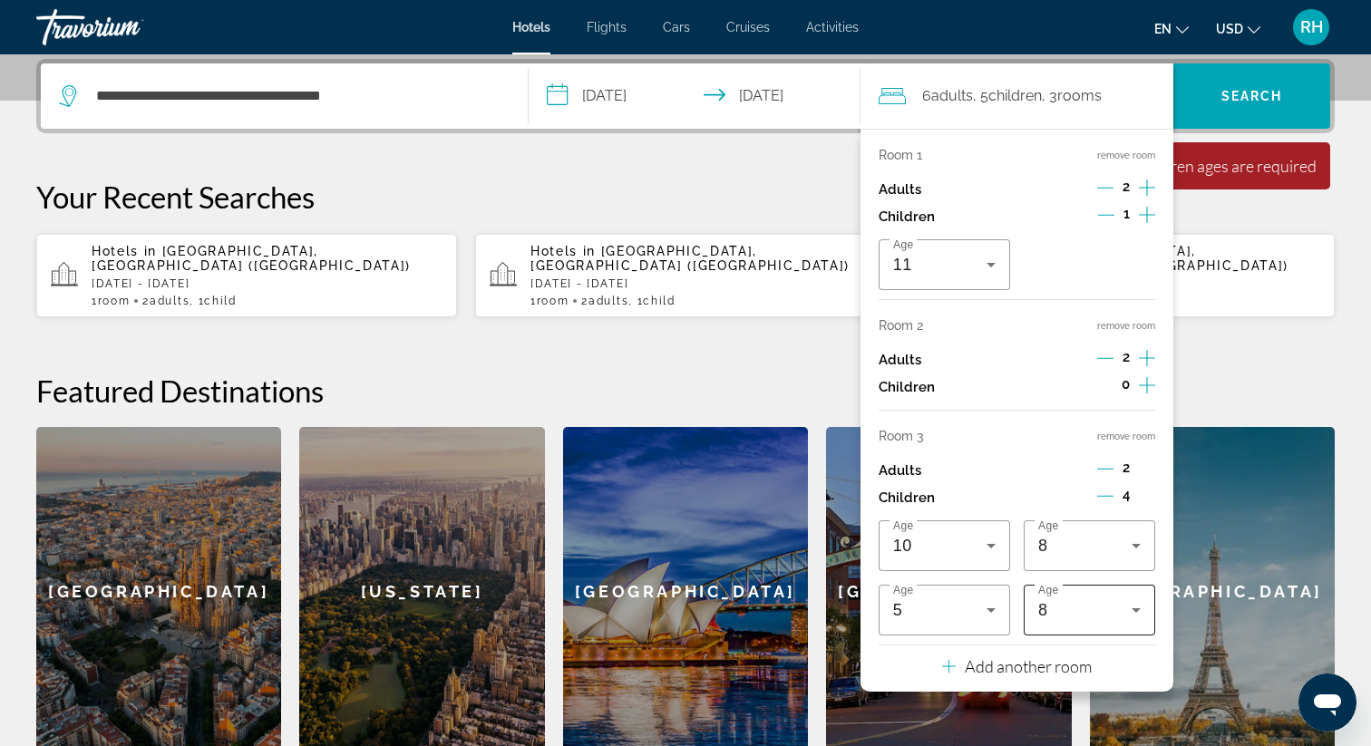
click at [1070, 596] on div "8" at bounding box center [1089, 610] width 102 height 51
click at [1054, 398] on mat-option "4" at bounding box center [1089, 389] width 131 height 44
click at [962, 597] on div "5" at bounding box center [944, 610] width 102 height 51
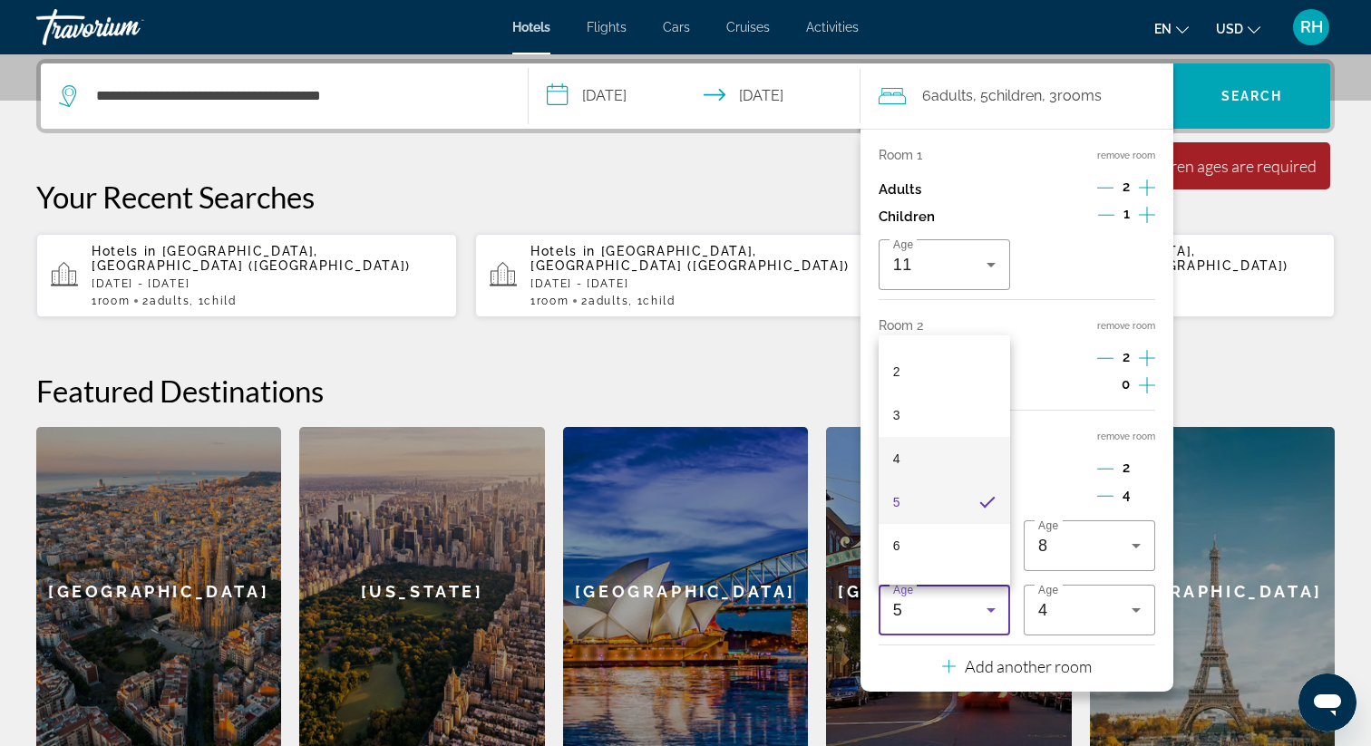
scroll to position [82, 0]
click at [937, 543] on mat-option "6" at bounding box center [944, 544] width 131 height 44
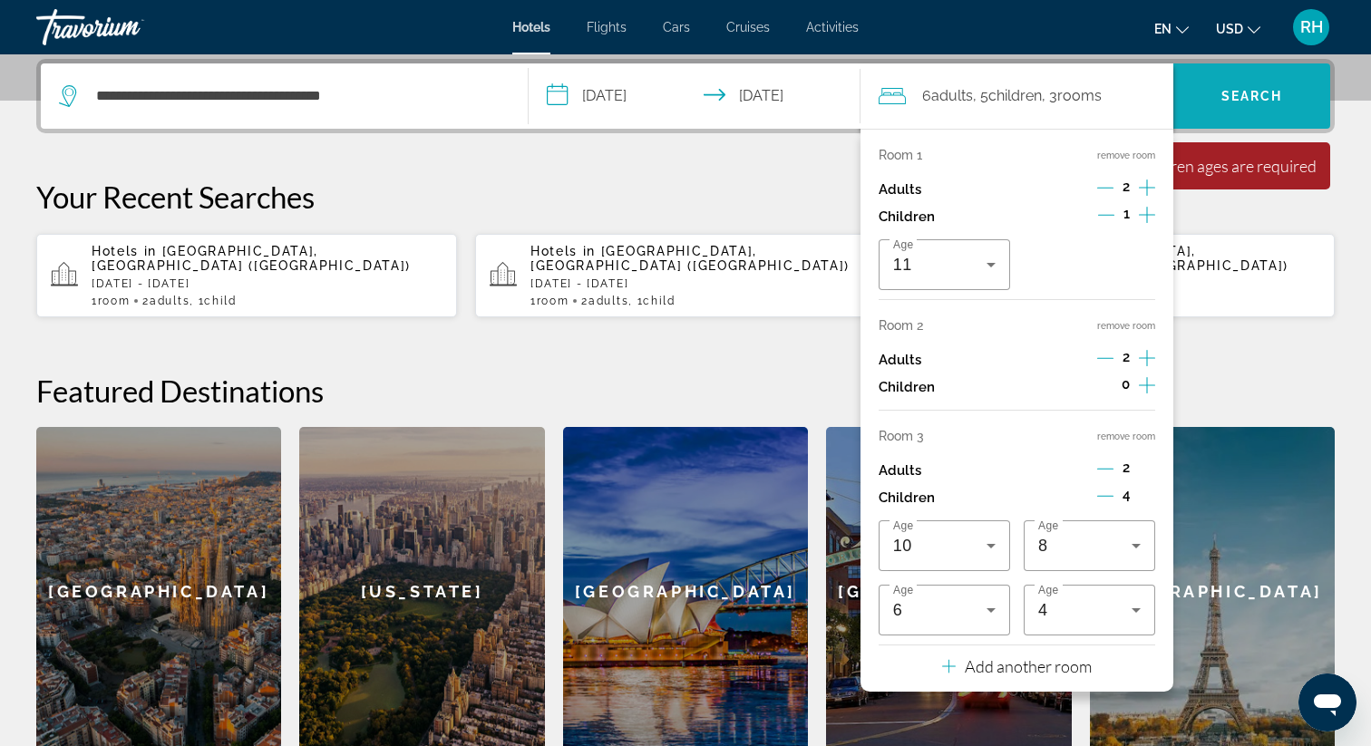
click at [1242, 115] on span "Search" at bounding box center [1251, 96] width 157 height 44
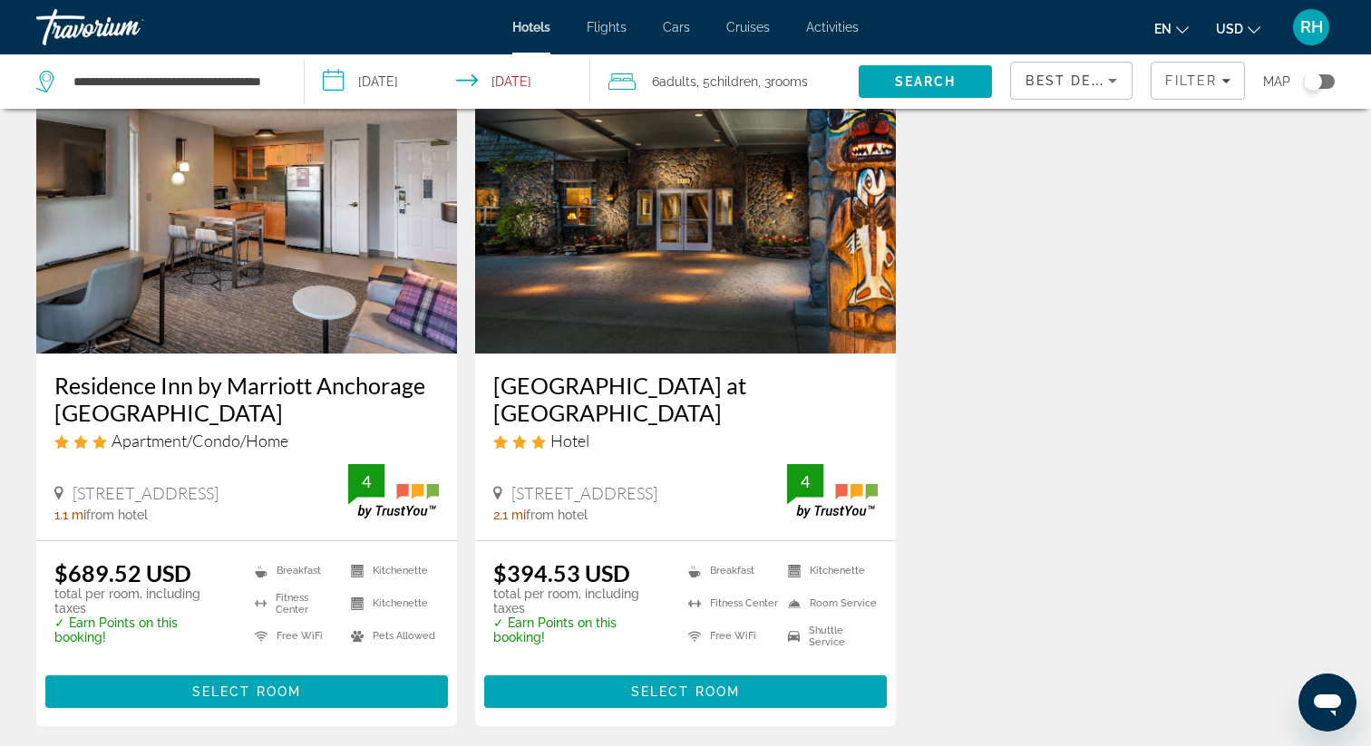
scroll to position [1508, 0]
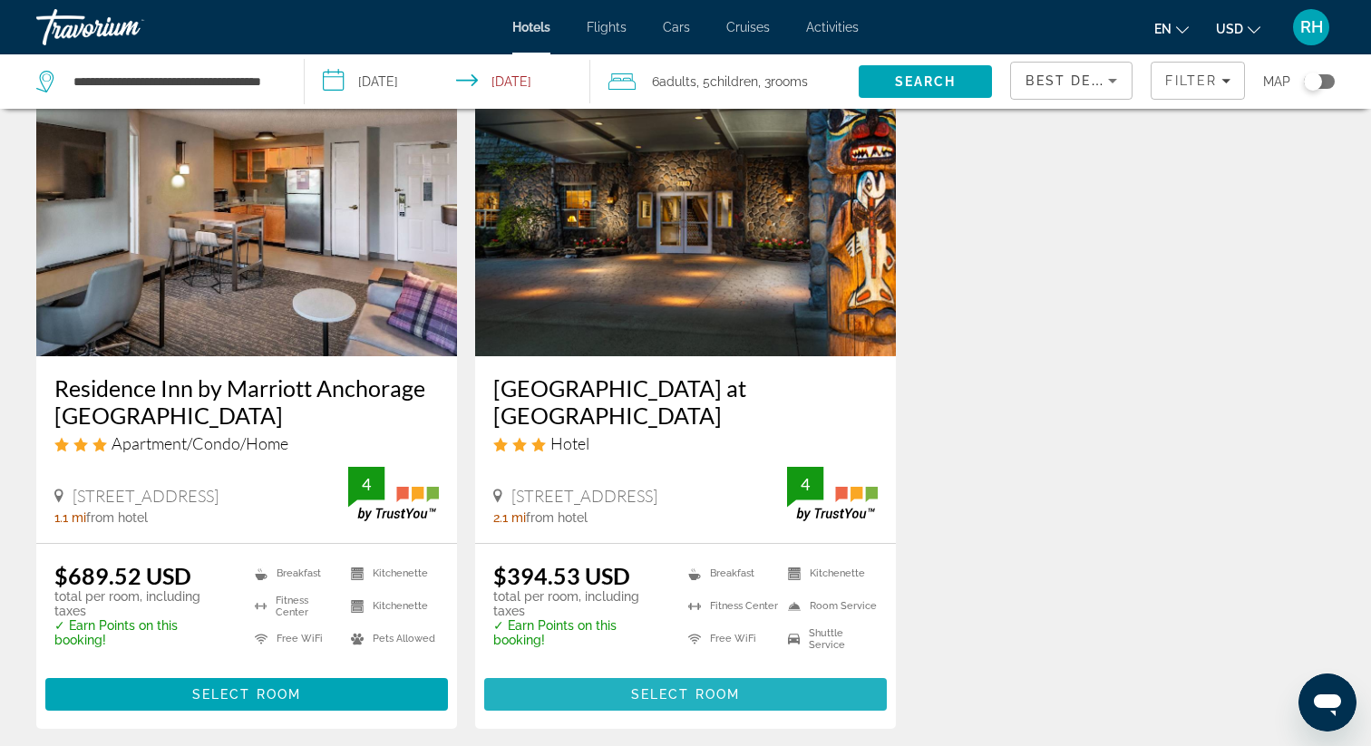
click at [790, 683] on span "Main content" at bounding box center [685, 695] width 403 height 44
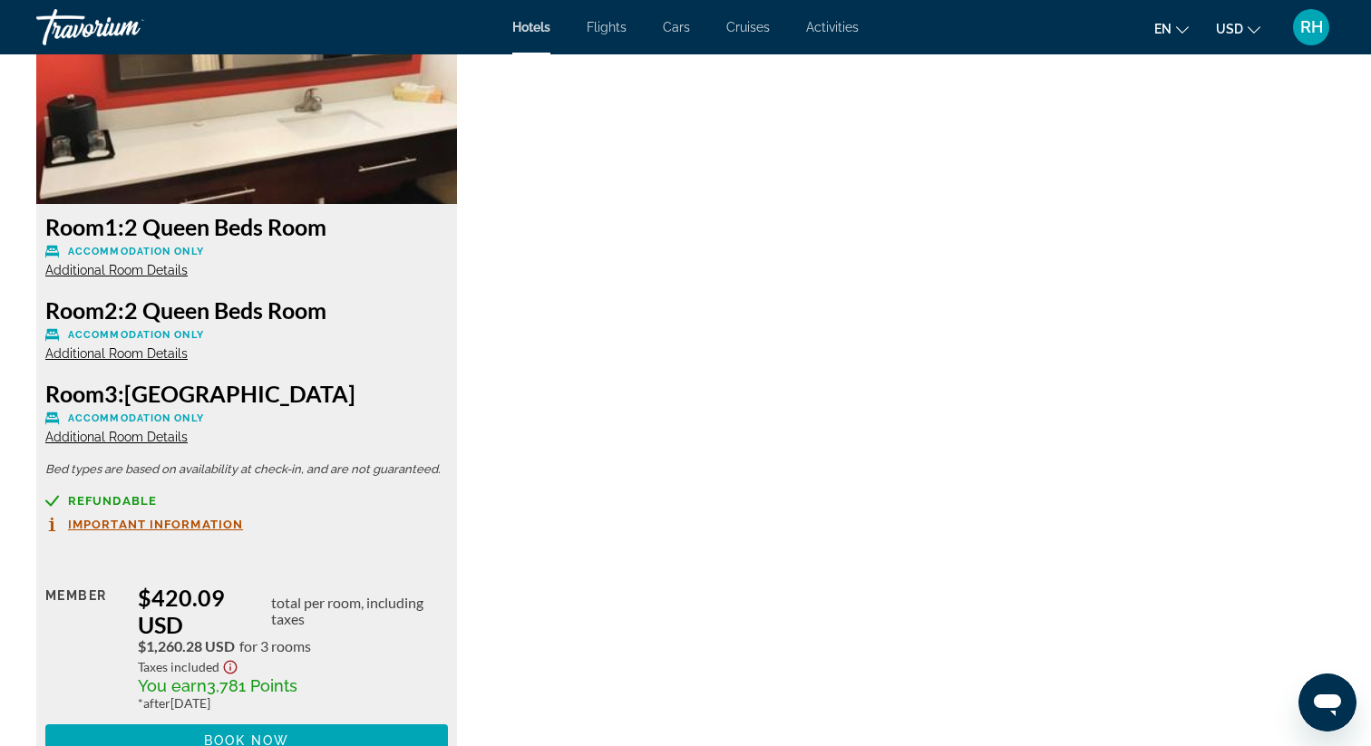
scroll to position [3397, 0]
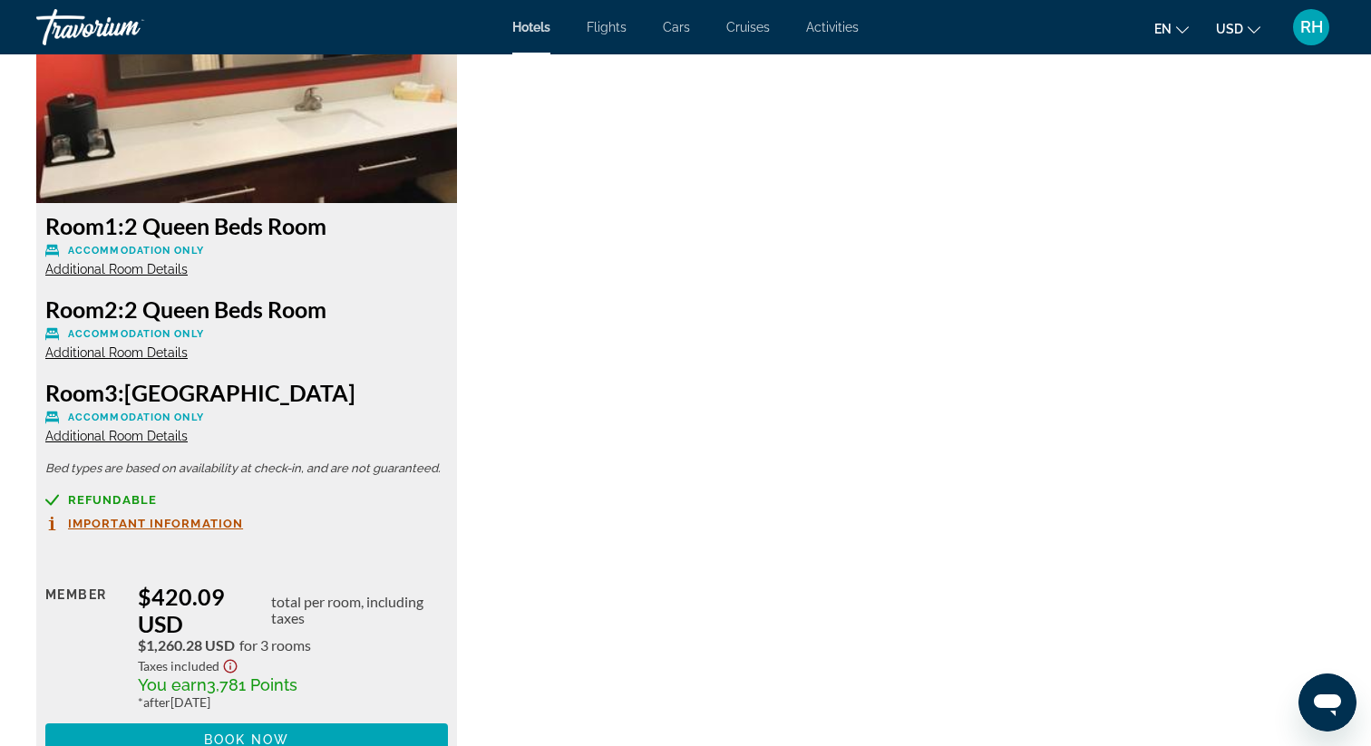
click at [160, 271] on span "Additional Room Details" at bounding box center [116, 269] width 142 height 15
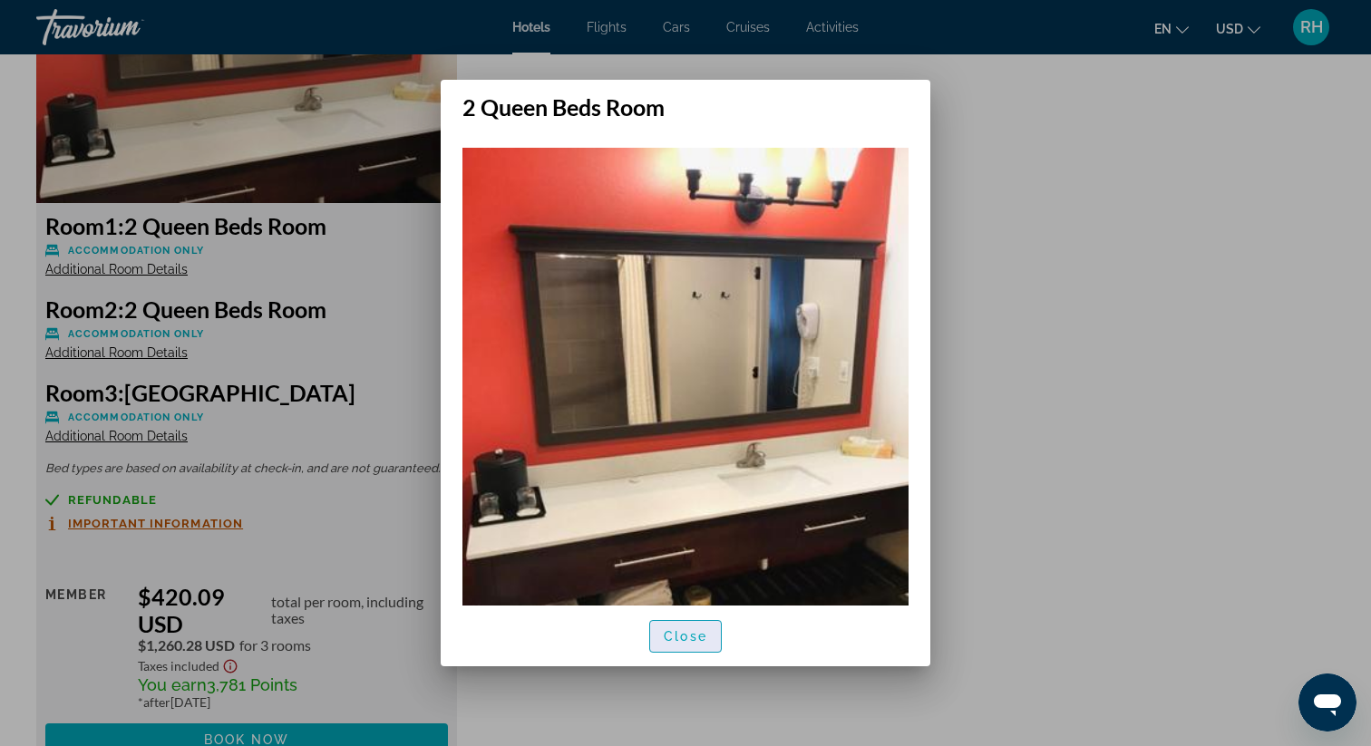
click at [683, 635] on span "Close" at bounding box center [686, 636] width 44 height 15
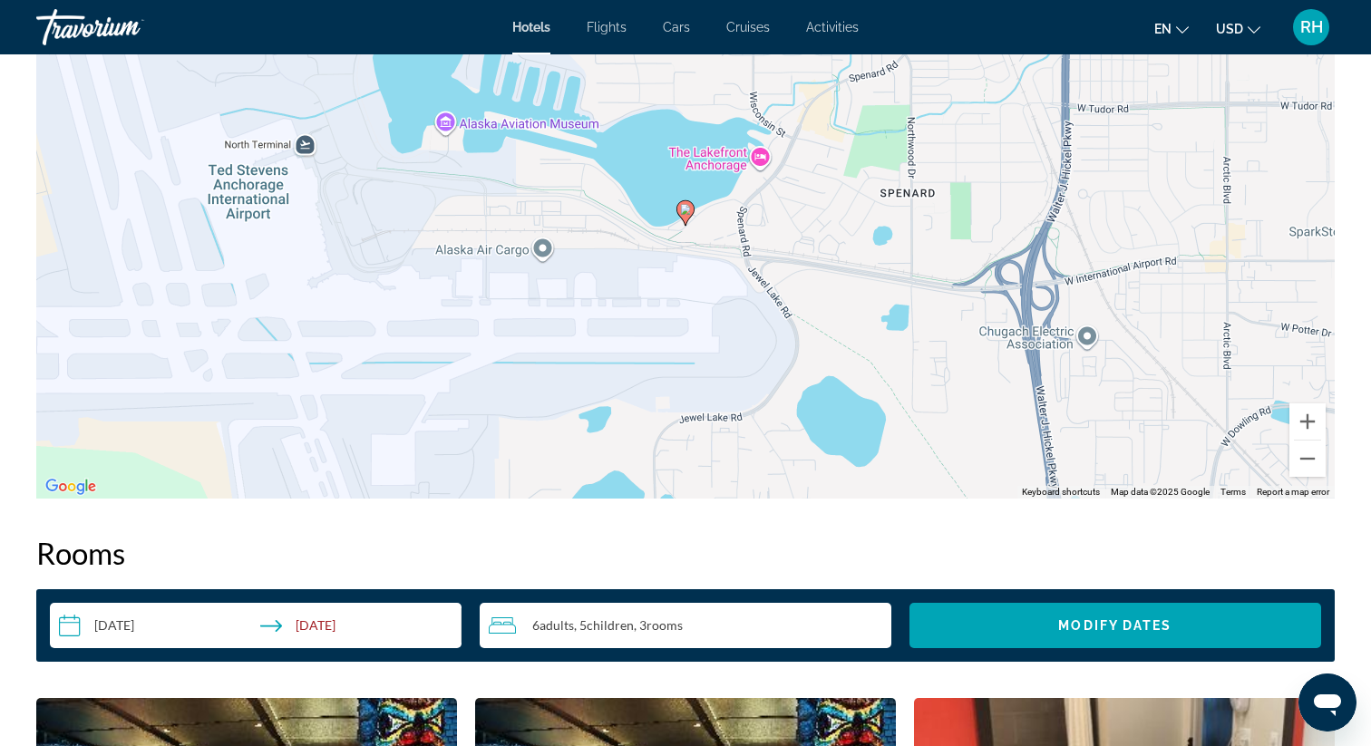
scroll to position [1850, 0]
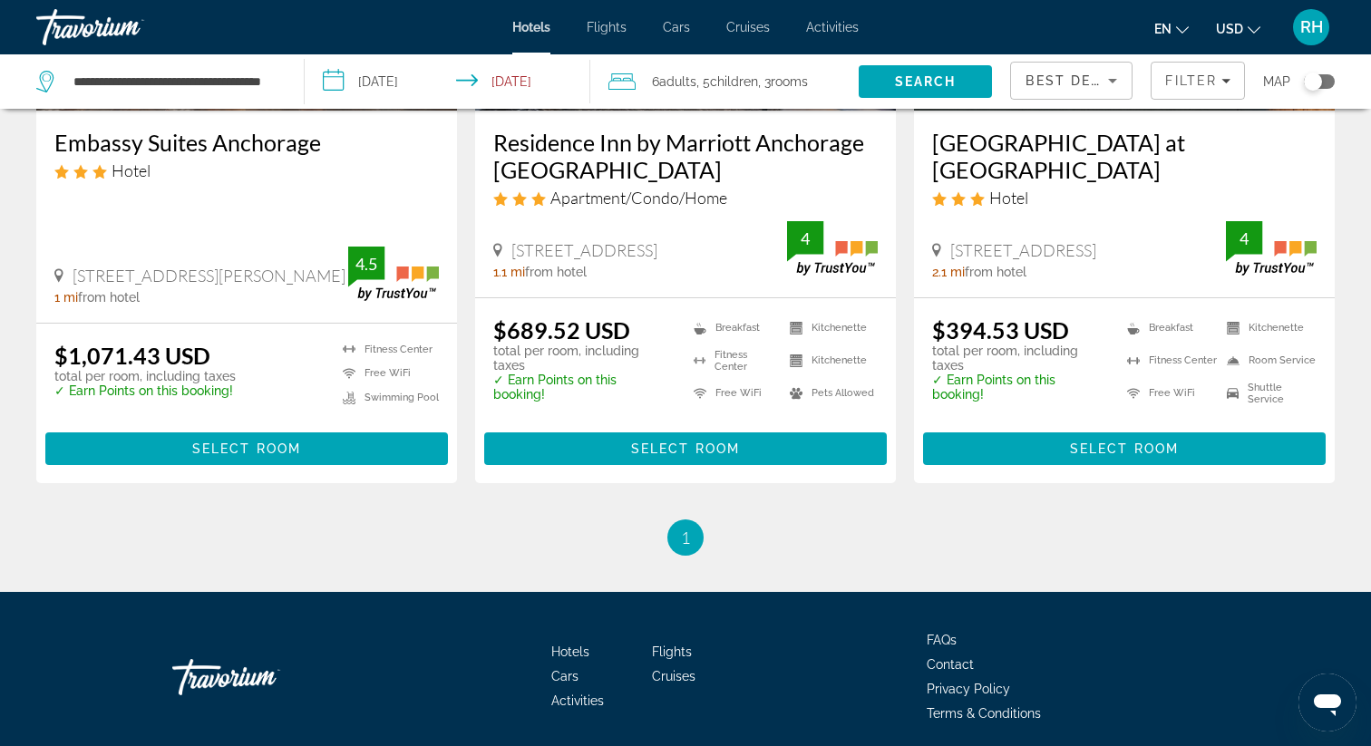
scroll to position [1754, 0]
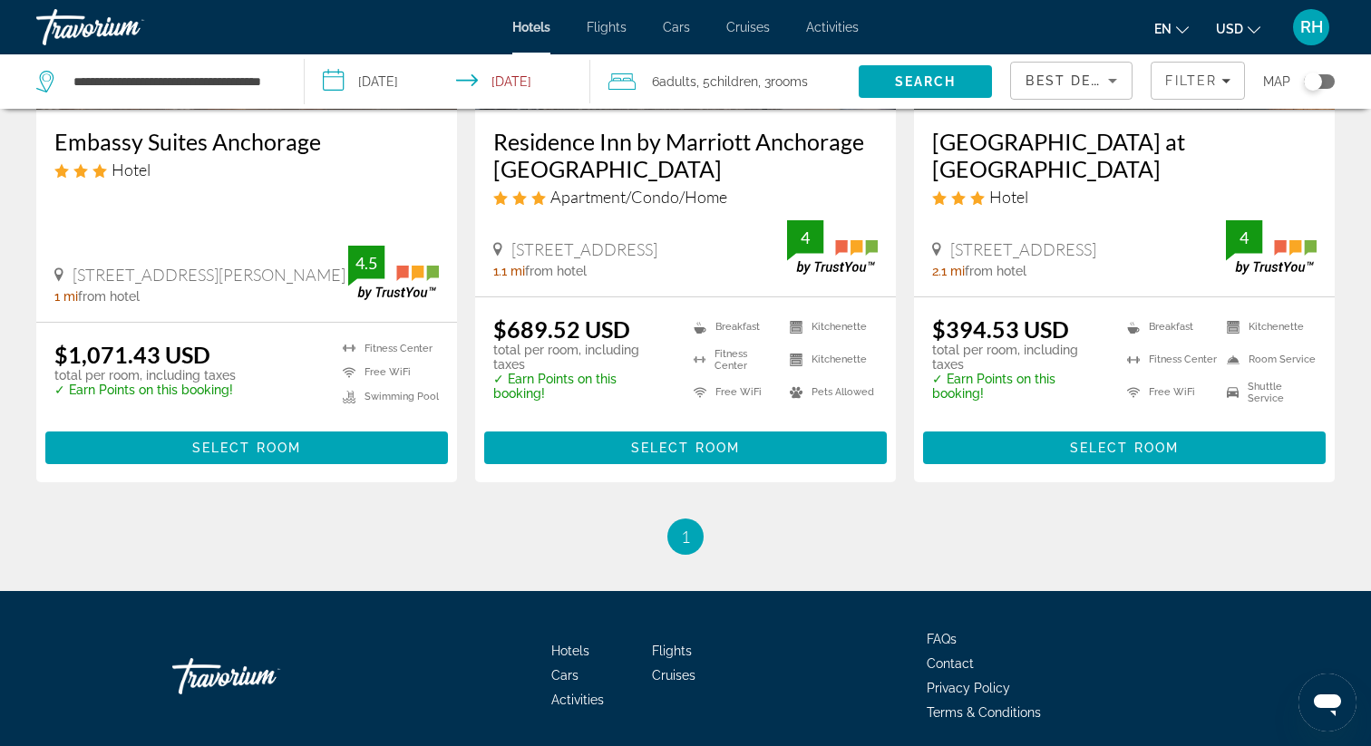
click at [726, 204] on div "Apartment/Condo/Home" at bounding box center [685, 197] width 384 height 20
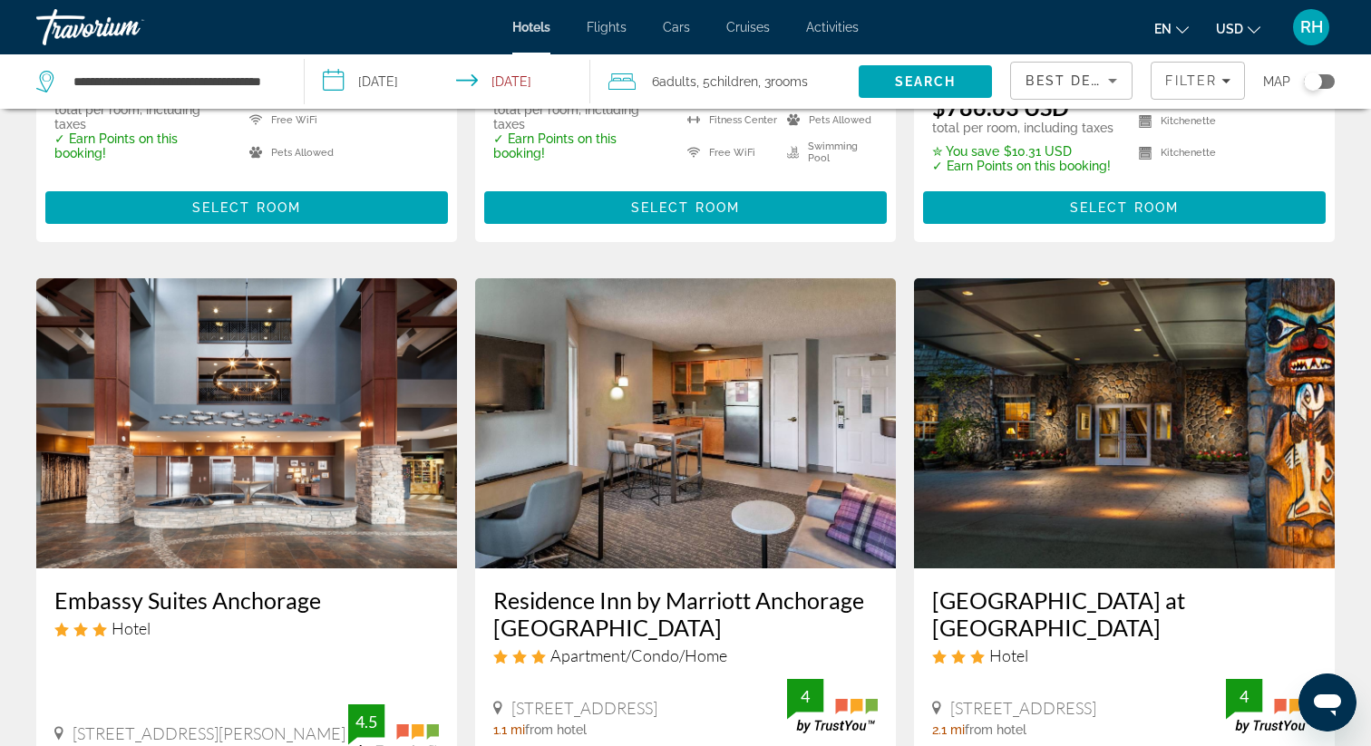
scroll to position [1266, 0]
